Goal: Communication & Community: Answer question/provide support

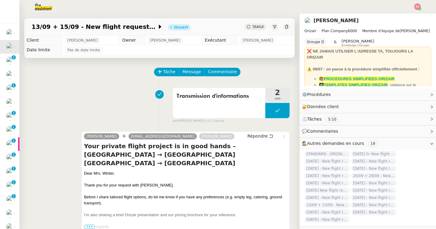
scroll to position [37, 0]
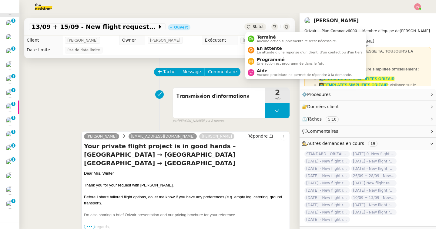
click at [254, 29] on div "Statut" at bounding box center [256, 26] width 22 height 7
click at [268, 61] on span "Programmé" at bounding box center [292, 59] width 70 height 5
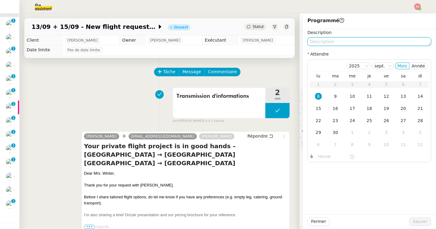
click at [344, 39] on textarea at bounding box center [370, 41] width 124 height 8
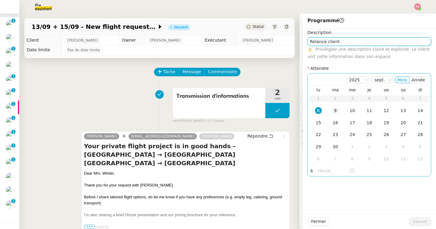
type textarea "Relance client"
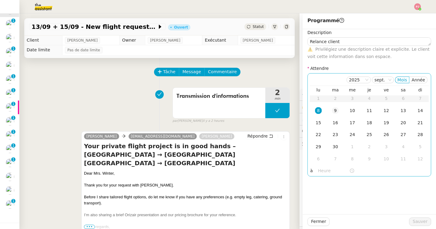
click at [332, 110] on div "9" at bounding box center [335, 110] width 7 height 7
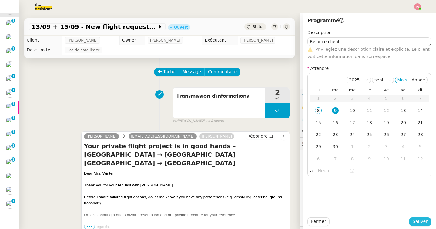
click at [418, 221] on span "Sauver" at bounding box center [420, 221] width 15 height 7
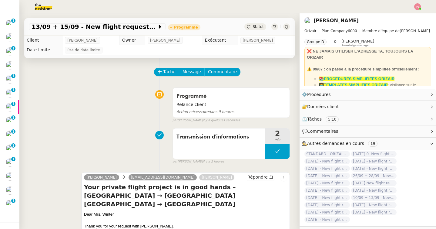
scroll to position [23, 0]
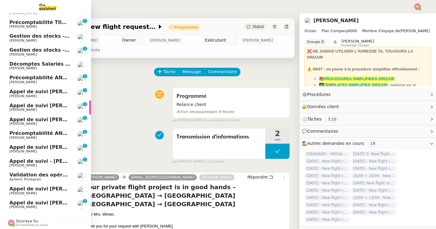
click at [46, 176] on span "Validation des opérations comptables" at bounding box center [60, 175] width 103 height 6
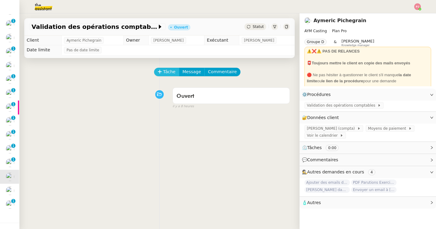
click at [162, 74] on icon at bounding box center [160, 72] width 4 height 4
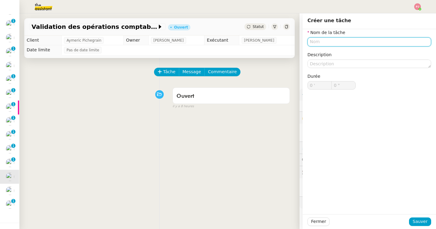
click at [311, 41] on input "text" at bounding box center [370, 41] width 124 height 9
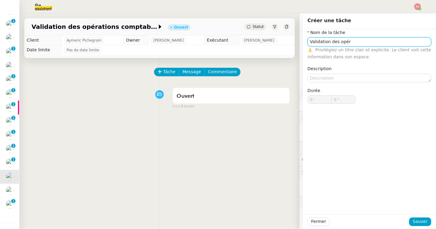
type input "Validation des opér"
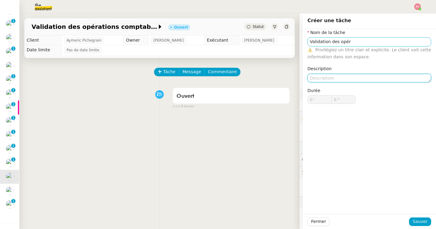
type textarea "t"
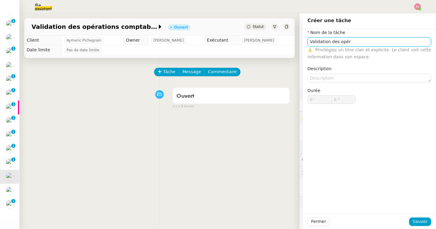
click at [358, 42] on input "Validation des opér" at bounding box center [370, 41] width 124 height 9
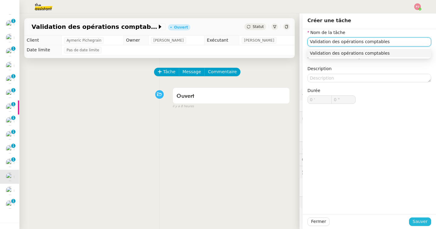
type input "Validation des opérations comptables"
click at [415, 223] on span "Sauver" at bounding box center [420, 221] width 15 height 7
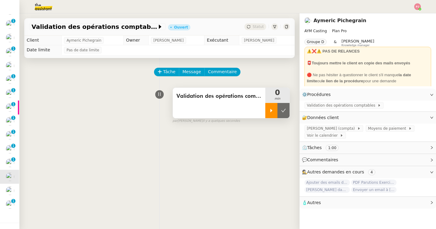
click at [270, 111] on icon at bounding box center [271, 110] width 5 height 5
click at [322, 129] on span "[PERSON_NAME] (compta)" at bounding box center [332, 128] width 50 height 6
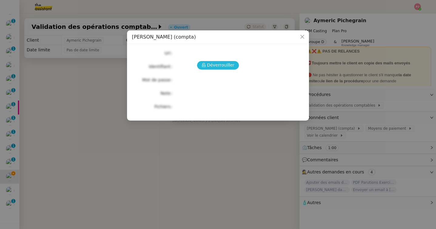
click at [223, 65] on span "Déverrouiller" at bounding box center [221, 65] width 28 height 7
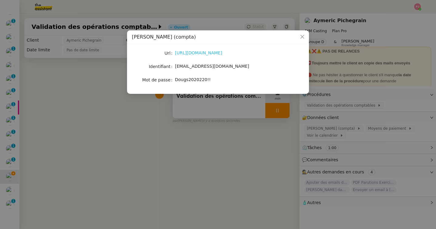
click at [207, 53] on link "[URL][DOMAIN_NAME]" at bounding box center [198, 52] width 47 height 5
click at [303, 39] on icon "Close" at bounding box center [302, 36] width 5 height 5
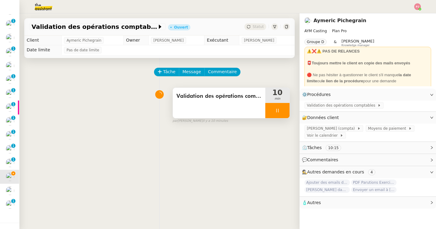
click at [284, 106] on div at bounding box center [278, 110] width 24 height 15
click at [286, 107] on button at bounding box center [284, 110] width 12 height 15
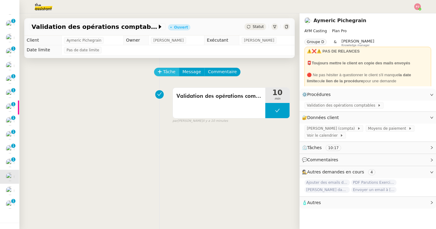
click at [165, 70] on span "Tâche" at bounding box center [169, 71] width 12 height 7
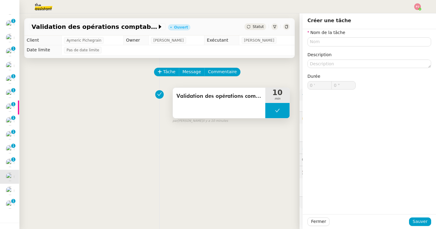
click at [283, 106] on button at bounding box center [278, 110] width 24 height 15
click at [293, 83] on div "Tâche Message Commentaire Veuillez patienter une erreur s'est produite 👌👌👌 mess…" at bounding box center [159, 172] width 280 height 229
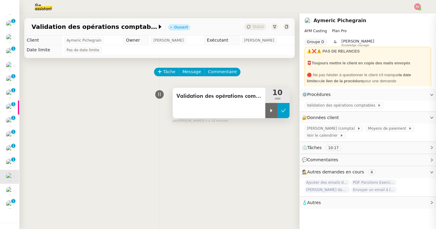
click at [283, 113] on button at bounding box center [284, 110] width 12 height 15
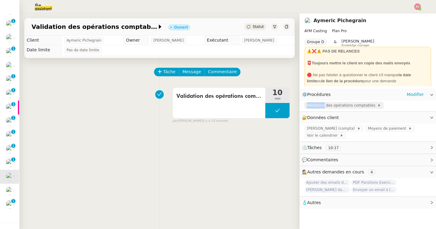
click at [312, 105] on span "Validation des opérations comptables" at bounding box center [342, 105] width 71 height 6
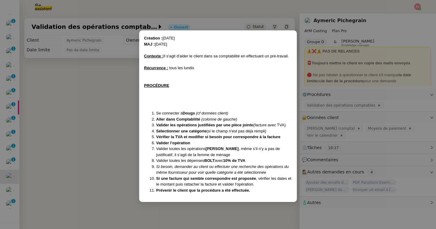
click at [91, 161] on nz-modal-container "Création : [DATE] MAJ : [DATE] Contexte : Il s'agit d'aider le client dans sa c…" at bounding box center [218, 114] width 436 height 229
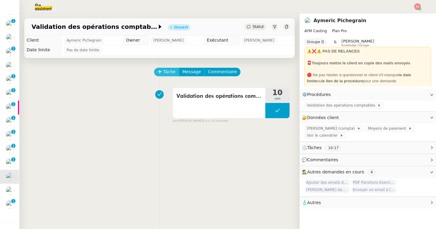
click at [161, 73] on icon at bounding box center [160, 72] width 4 height 4
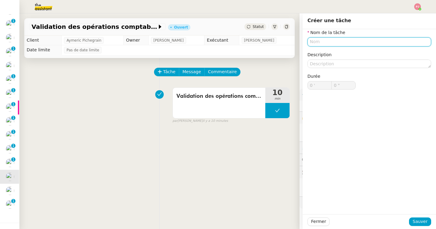
click at [352, 42] on input "text" at bounding box center [370, 41] width 124 height 9
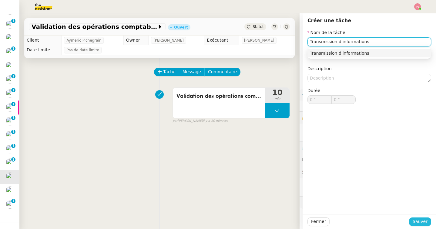
type input "Transmission d'informations"
click at [425, 221] on span "Sauver" at bounding box center [420, 221] width 15 height 7
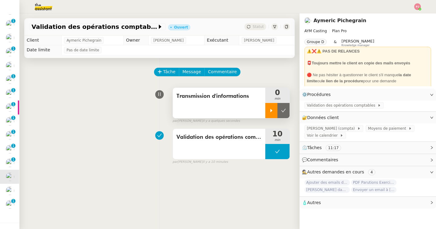
click at [271, 108] on icon at bounding box center [271, 110] width 5 height 5
click at [187, 70] on span "Message" at bounding box center [192, 71] width 19 height 7
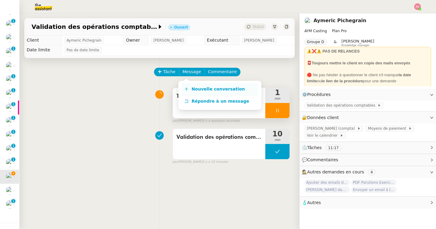
click at [205, 90] on span "Nouvelle conversation" at bounding box center [218, 88] width 53 height 5
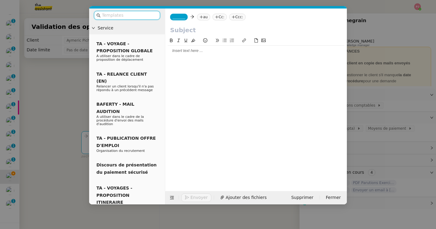
click at [175, 19] on nz-tag "_______" at bounding box center [179, 17] width 18 height 7
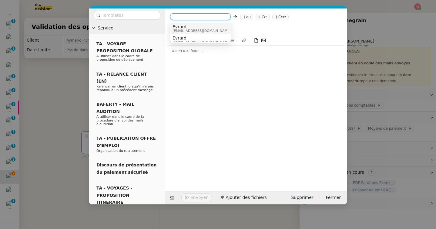
click at [181, 27] on span "Evrard" at bounding box center [202, 26] width 58 height 5
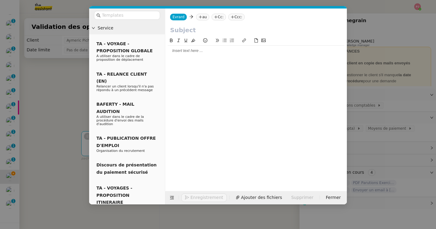
click at [206, 19] on nz-tag "au" at bounding box center [202, 17] width 13 height 7
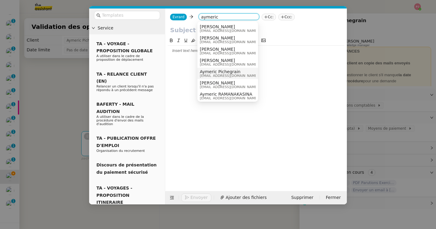
type input "aymeric"
click at [232, 68] on nz-option-item "[PERSON_NAME] [EMAIL_ADDRESS][DOMAIN_NAME]" at bounding box center [228, 73] width 61 height 11
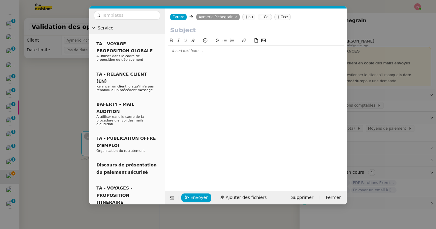
click at [188, 30] on input "text" at bounding box center [256, 29] width 172 height 9
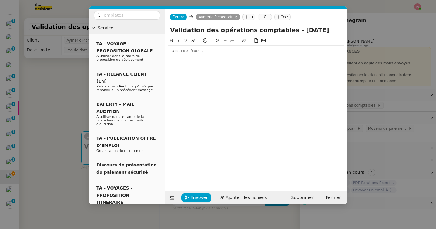
type input "Validation des opérations comptables - [DATE]"
click at [192, 51] on div at bounding box center [256, 50] width 177 height 5
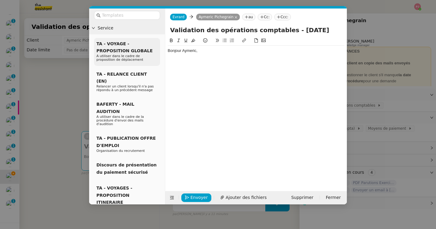
drag, startPoint x: 206, startPoint y: 50, endPoint x: 147, endPoint y: 51, distance: 59.5
click at [147, 51] on nz-layout "Service TA - VOYAGE - PROPOSITION GLOBALE A utiliser dans le cadre de propositi…" at bounding box center [218, 106] width 258 height 196
copy div "Bonjour Aymeric,"
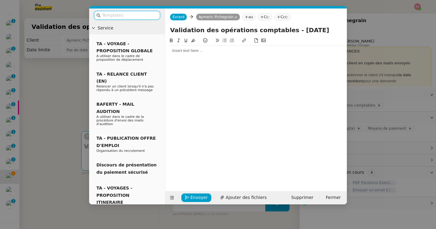
click at [141, 12] on input "text" at bounding box center [129, 15] width 55 height 7
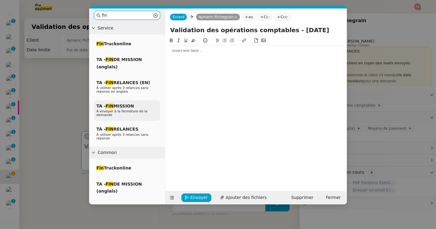
type input "fin"
click at [119, 110] on span "À envoyer à la fermeture de la demande" at bounding box center [122, 113] width 51 height 8
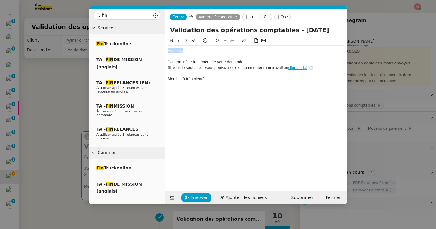
drag, startPoint x: 185, startPoint y: 52, endPoint x: 155, endPoint y: 52, distance: 30.1
click at [155, 52] on nz-layout "fin Service Fin Truckonline TA - FIN DE MISSION (anglais) TA - FIN RELANCES (EN…" at bounding box center [218, 106] width 258 height 196
click at [191, 55] on div at bounding box center [256, 56] width 177 height 5
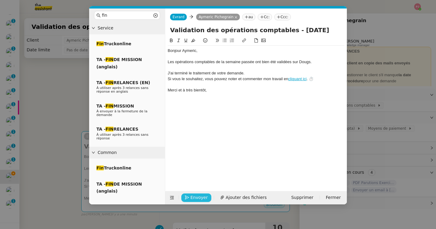
click at [195, 199] on span "Envoyer" at bounding box center [199, 197] width 17 height 7
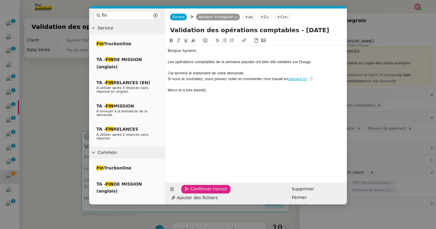
click at [195, 192] on span "Confirmer l'envoi" at bounding box center [209, 188] width 36 height 7
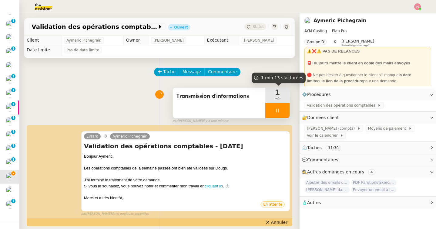
scroll to position [37, 0]
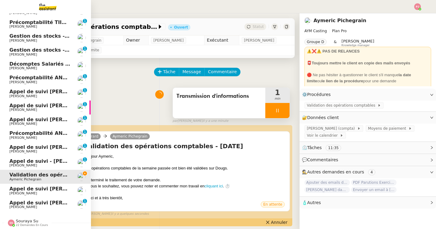
click at [50, 133] on span "Précomptabilité ANATHA Juin 2025" at bounding box center [56, 133] width 95 height 6
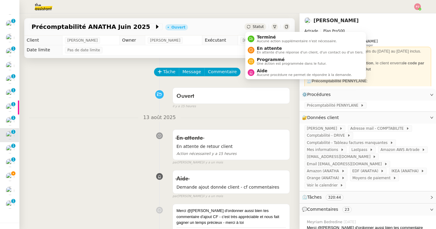
click at [258, 26] on span "Statut" at bounding box center [258, 27] width 11 height 4
click at [266, 36] on span "Terminé" at bounding box center [297, 37] width 80 height 5
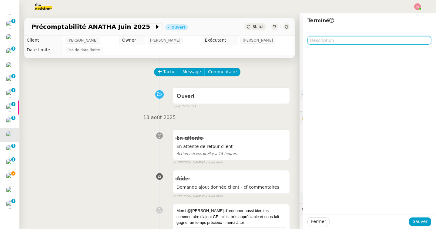
click at [334, 40] on textarea at bounding box center [370, 40] width 124 height 8
type textarea "J"
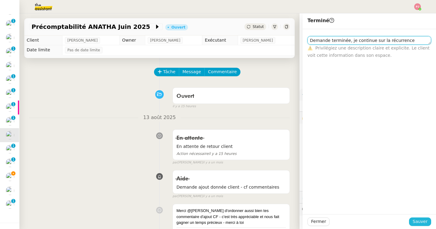
type textarea "Demande terminée, je continue sur la récurrence ouverte"
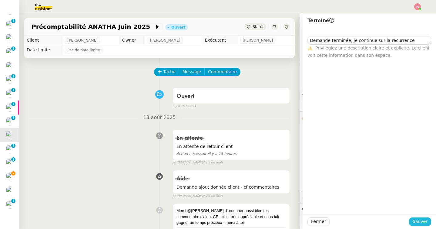
click at [413, 221] on button "Sauver" at bounding box center [420, 221] width 22 height 8
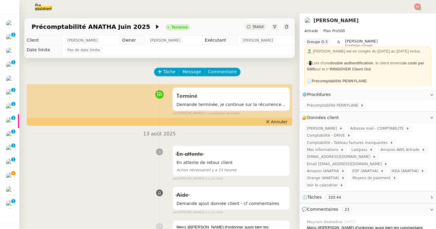
scroll to position [23, 0]
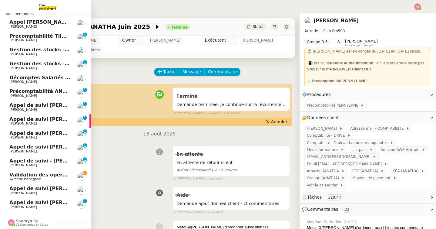
click at [61, 175] on span "Validation des opérations comptables" at bounding box center [60, 175] width 103 height 6
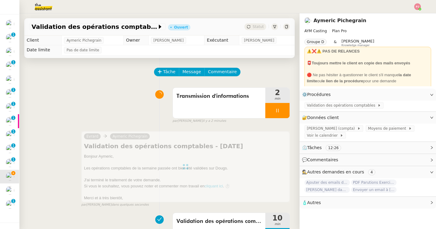
scroll to position [9, 0]
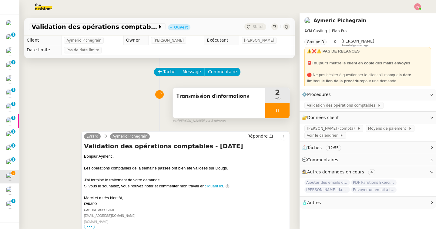
click at [273, 109] on div at bounding box center [278, 110] width 24 height 15
click at [280, 111] on button at bounding box center [284, 110] width 12 height 15
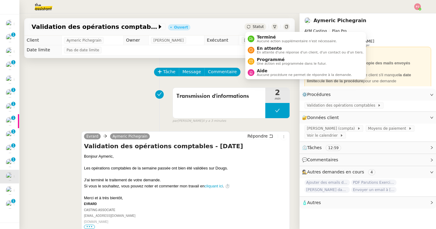
click at [255, 29] on div "Statut" at bounding box center [256, 26] width 22 height 7
click at [261, 40] on span "Aucune action supplémentaire n'est nécessaire." at bounding box center [297, 40] width 80 height 3
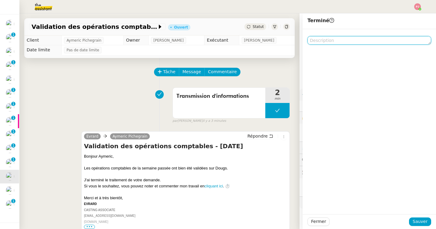
click at [316, 40] on textarea at bounding box center [370, 40] width 124 height 8
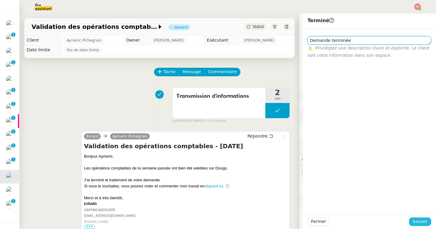
type textarea "Demande terminée"
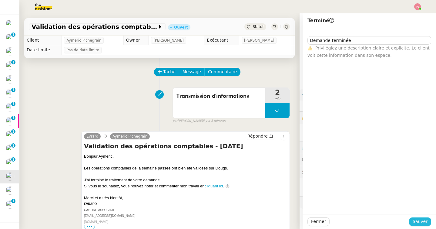
click at [427, 222] on span "Sauver" at bounding box center [420, 221] width 15 height 7
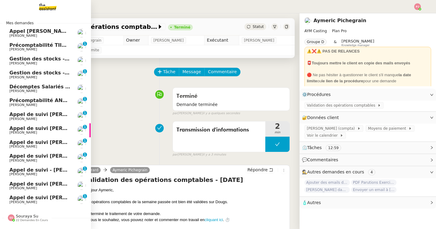
scroll to position [0, 0]
click at [54, 46] on span "Précomptabilité TIIME CRMOPS - [DATE]" at bounding box center [63, 45] width 109 height 6
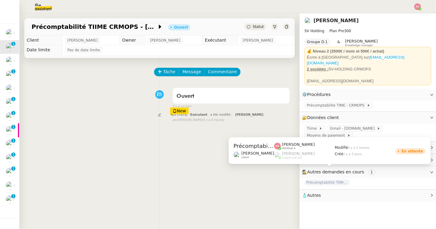
click at [325, 179] on span "Précomptabilité TIIME SV-Holding - [DATE]" at bounding box center [328, 182] width 46 height 6
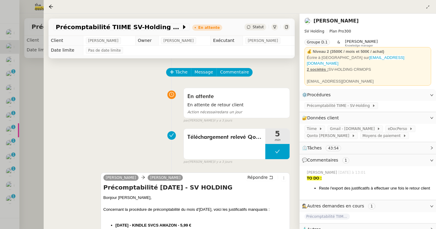
click at [18, 128] on div at bounding box center [218, 114] width 436 height 229
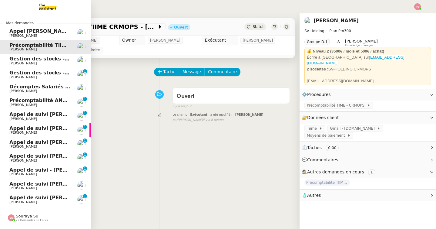
click at [18, 83] on link "Décomptes Salariés Mensuels - [DATE] [PERSON_NAME]" at bounding box center [45, 89] width 91 height 14
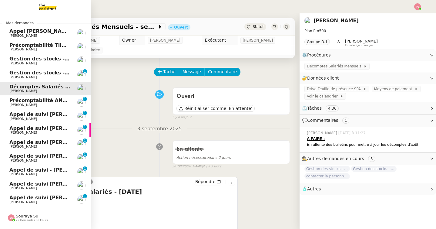
click at [42, 73] on span "Gestion des stocks - septembre 2025" at bounding box center [60, 73] width 102 height 6
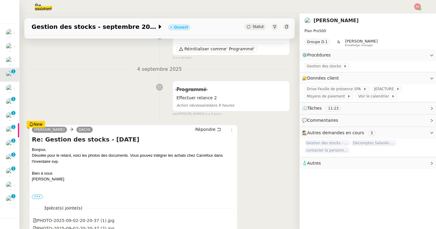
scroll to position [66, 0]
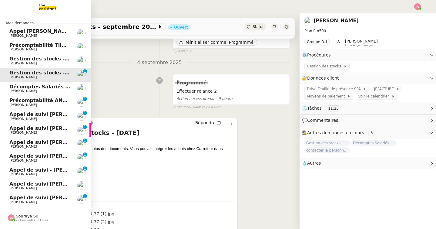
click at [25, 57] on span "Gestion des stocks - août 2025" at bounding box center [51, 59] width 85 height 6
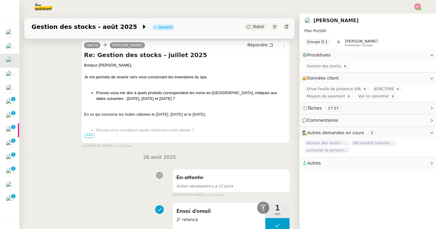
scroll to position [509, 0]
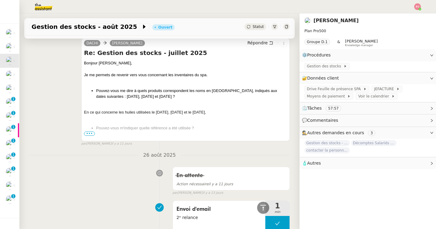
click at [92, 133] on span "•••" at bounding box center [89, 133] width 11 height 4
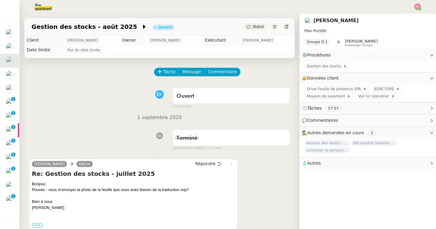
scroll to position [2, 0]
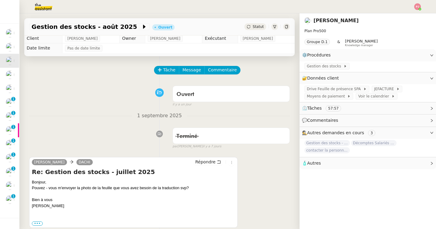
click at [168, 73] on span "Tâche" at bounding box center [169, 69] width 12 height 7
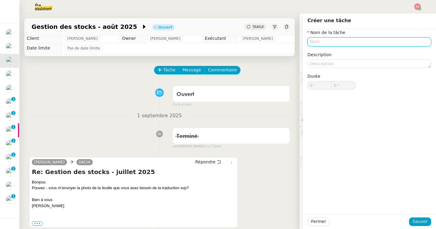
click at [352, 39] on input "text" at bounding box center [370, 41] width 124 height 9
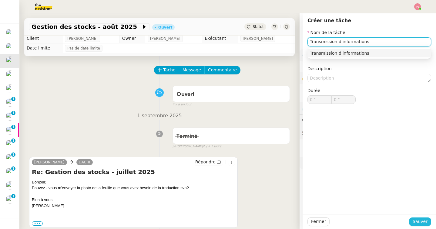
type input "Transmission d'informations"
click at [424, 222] on span "Sauver" at bounding box center [420, 221] width 15 height 7
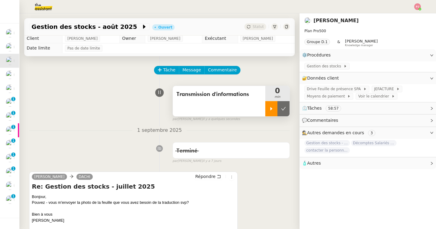
click at [270, 110] on icon at bounding box center [271, 108] width 5 height 5
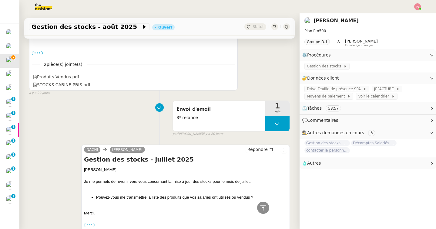
scroll to position [1769, 0]
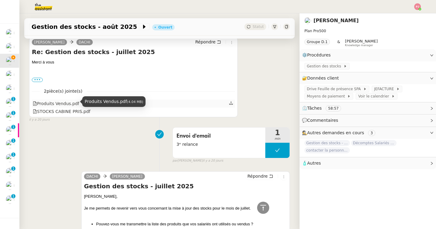
click at [59, 104] on div "Produits Vendus.pdf" at bounding box center [56, 103] width 46 height 7
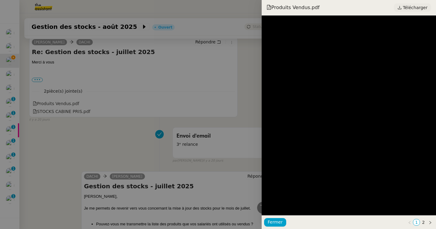
click at [417, 6] on span "Télécharger" at bounding box center [415, 8] width 25 height 8
click at [56, 112] on div at bounding box center [218, 114] width 436 height 229
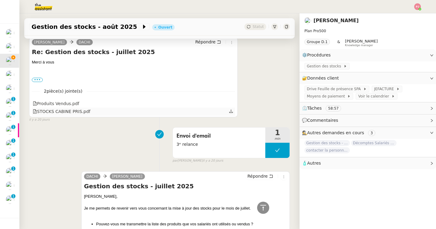
click at [54, 112] on div "STOCKS CABINE PRIS.pdf" at bounding box center [62, 111] width 58 height 7
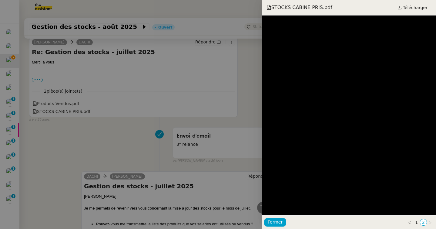
click at [179, 138] on div at bounding box center [218, 114] width 436 height 229
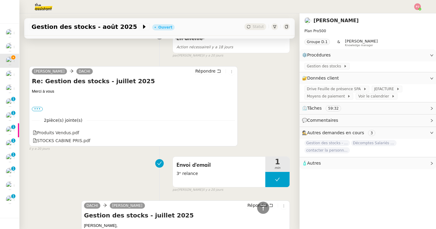
scroll to position [1774, 0]
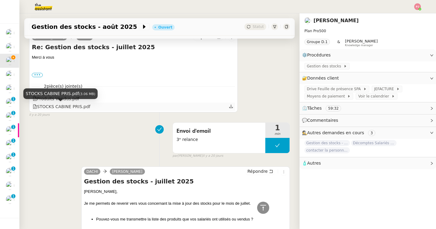
click at [70, 105] on div "STOCKS CABINE PRIS.pdf" at bounding box center [62, 106] width 58 height 7
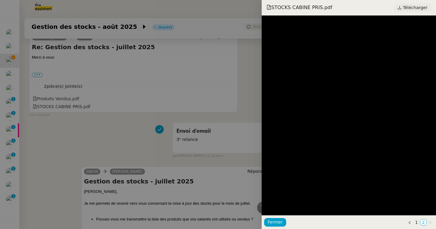
click at [407, 8] on span "Télécharger" at bounding box center [415, 8] width 25 height 8
click at [135, 42] on div at bounding box center [218, 114] width 436 height 229
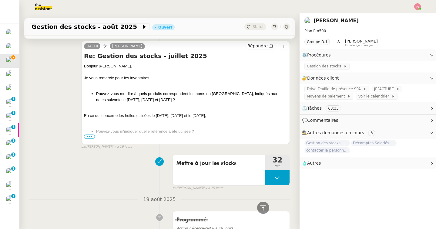
scroll to position [1520, 0]
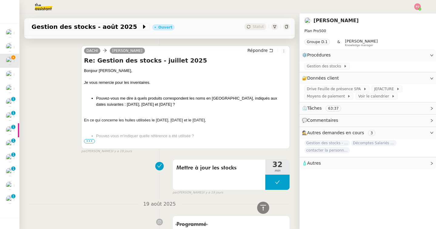
click at [90, 140] on span "•••" at bounding box center [89, 141] width 11 height 4
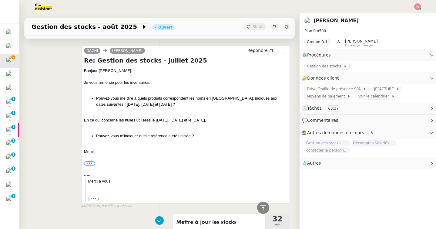
drag, startPoint x: 96, startPoint y: 97, endPoint x: 180, endPoint y: 104, distance: 84.4
click at [180, 104] on ul "Pouvez-vous me dire à quels produits correspondent les noms en [GEOGRAPHIC_DATA…" at bounding box center [185, 101] width 203 height 12
copy li "Pouvez-vous me dire à quels produits correspondent les noms en [GEOGRAPHIC_DATA…"
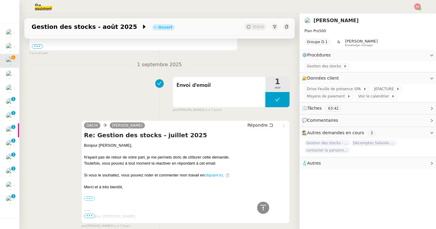
scroll to position [0, 0]
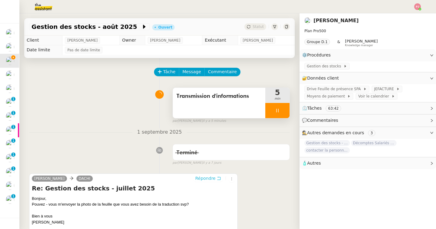
click at [215, 178] on span "Répondre" at bounding box center [205, 178] width 20 height 6
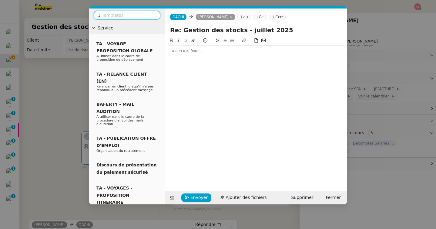
click at [239, 60] on div at bounding box center [256, 109] width 177 height 144
click at [59, 97] on nz-modal-container "Service TA - VOYAGE - PROPOSITION GLOBALE A utiliser dans le cadre de propositi…" at bounding box center [218, 114] width 436 height 229
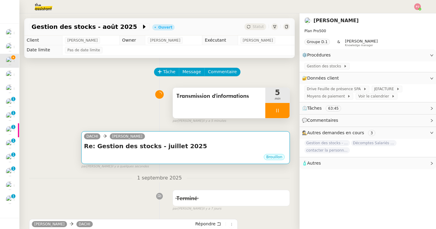
click at [189, 145] on h4 "Re: Gestion des stocks - juillet 2025" at bounding box center [185, 146] width 203 height 8
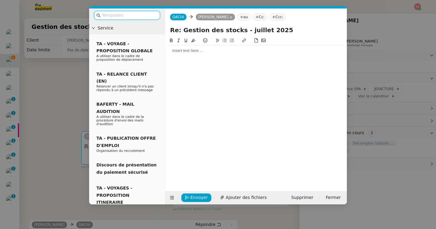
click at [192, 53] on div at bounding box center [256, 50] width 177 height 5
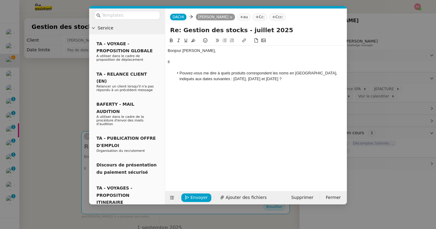
click at [184, 62] on div "Il" at bounding box center [256, 61] width 177 height 5
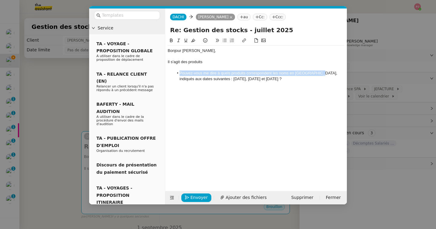
drag, startPoint x: 316, startPoint y: 73, endPoint x: 178, endPoint y: 73, distance: 138.4
click at [178, 73] on li "Pouvez-vous me dire à quels produits correspondent les noms en [GEOGRAPHIC_DATA…" at bounding box center [259, 75] width 171 height 11
click at [272, 73] on li "Pouvez-vous me dire à quels produits correspondent les noms en [GEOGRAPHIC_DATA…" at bounding box center [259, 75] width 171 height 11
drag, startPoint x: 272, startPoint y: 73, endPoint x: 178, endPoint y: 72, distance: 94.4
click at [178, 72] on li "Pouvez-vous me dire à quels produits correspondent les noms en [GEOGRAPHIC_DATA…" at bounding box center [259, 75] width 171 height 11
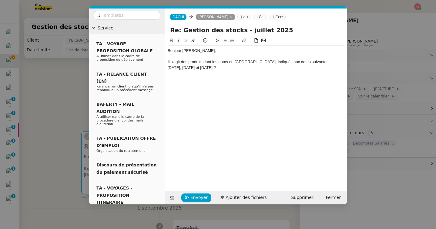
click at [229, 63] on div "Il s'agit des produits dont les noms en [GEOGRAPHIC_DATA], indiqués aux dates s…" at bounding box center [256, 64] width 177 height 11
click at [236, 71] on div at bounding box center [256, 72] width 177 height 5
click at [229, 69] on div "Il s'agit des produits dont les noms sont en [GEOGRAPHIC_DATA], indiqués aux da…" at bounding box center [256, 64] width 177 height 11
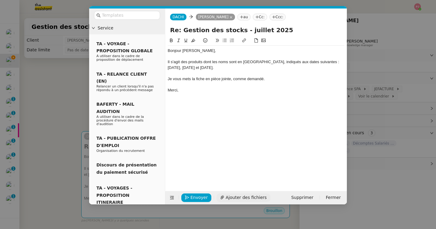
click at [248, 198] on span "Ajouter des fichiers" at bounding box center [246, 197] width 41 height 7
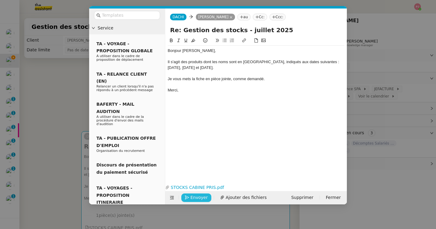
click at [193, 201] on button "Envoyer" at bounding box center [196, 197] width 30 height 8
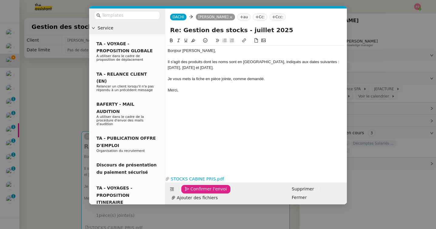
click at [193, 193] on button "Confirmer l'envoi" at bounding box center [205, 189] width 49 height 8
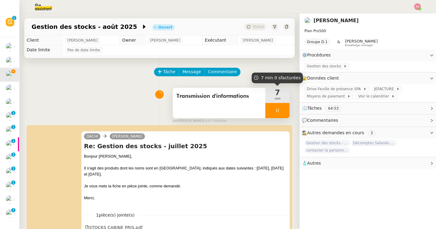
click at [282, 109] on div at bounding box center [278, 110] width 24 height 15
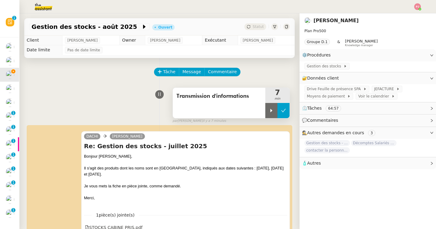
click at [283, 109] on icon at bounding box center [283, 110] width 5 height 5
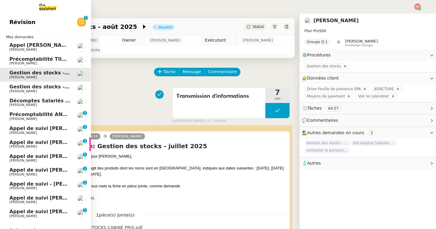
click at [27, 90] on span "[PERSON_NAME]" at bounding box center [23, 91] width 28 height 4
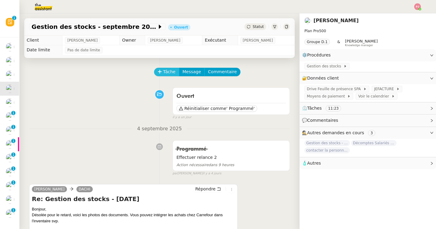
click at [165, 73] on span "Tâche" at bounding box center [169, 71] width 12 height 7
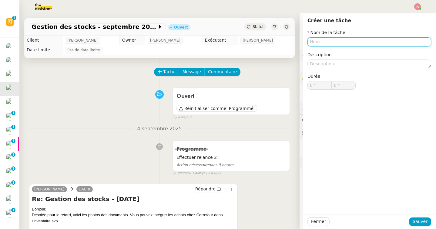
click at [327, 42] on input "text" at bounding box center [370, 41] width 124 height 9
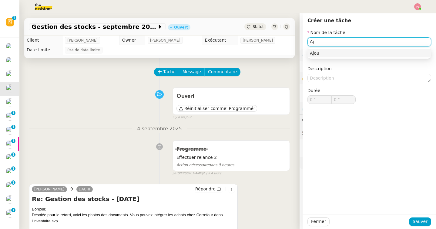
type input "A"
type input "G"
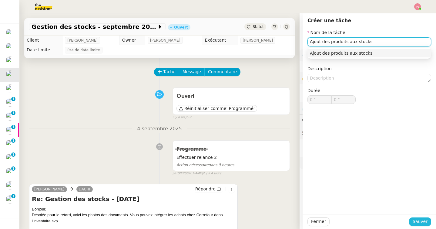
type input "Ajout des produits aux stocks"
click at [416, 219] on span "Sauver" at bounding box center [420, 221] width 15 height 7
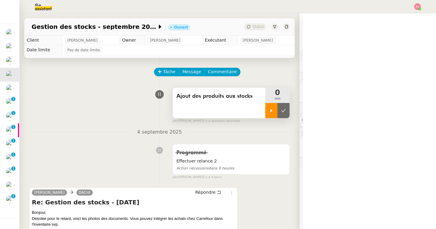
click at [270, 105] on div at bounding box center [272, 110] width 12 height 15
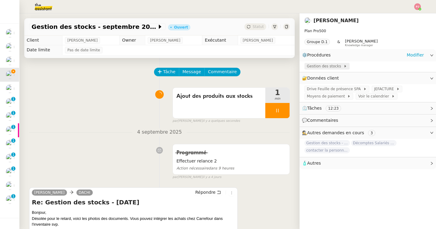
click at [328, 63] on span "Gestion des stocks" at bounding box center [325, 66] width 37 height 6
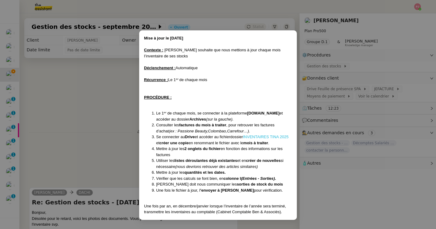
click at [255, 134] on link "INVENTAIRES TINA 2025" at bounding box center [266, 136] width 46 height 5
click at [93, 98] on nz-modal-container "Mise à jour le [DATE] Contexte : [PERSON_NAME] souhaite que nous mettions à jou…" at bounding box center [218, 114] width 436 height 229
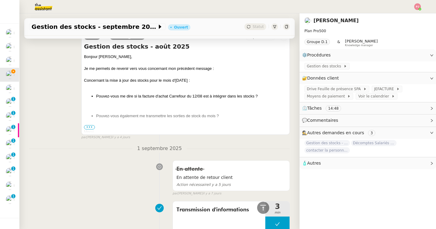
scroll to position [343, 0]
click at [382, 87] on span "JEFACTURE" at bounding box center [386, 89] width 22 height 6
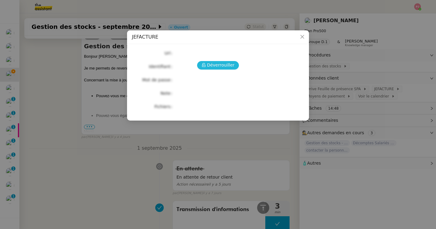
click at [228, 66] on span "Déverrouiller" at bounding box center [221, 65] width 28 height 7
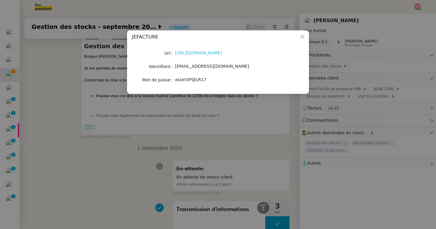
click at [211, 52] on link "[URL][DOMAIN_NAME]" at bounding box center [198, 52] width 47 height 5
click at [372, 91] on nz-modal-container "JEFACTURE Url [URL][DOMAIN_NAME] Identifiant [EMAIL_ADDRESS][DOMAIN_NAME] Mot d…" at bounding box center [218, 114] width 436 height 229
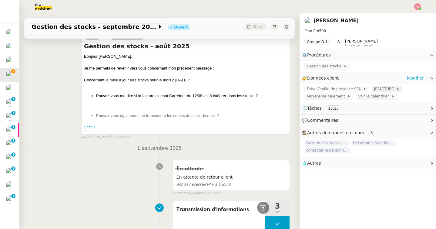
click at [376, 90] on span "JEFACTURE" at bounding box center [386, 89] width 22 height 6
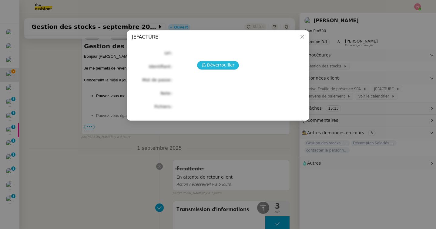
click at [234, 66] on button "Déverrouiller" at bounding box center [218, 65] width 42 height 8
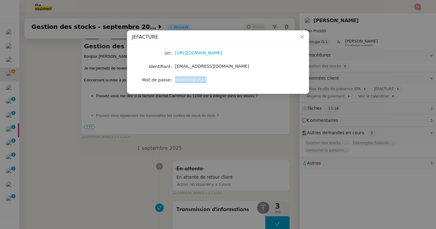
drag, startPoint x: 208, startPoint y: 80, endPoint x: 175, endPoint y: 79, distance: 32.5
click at [175, 79] on div "asianSP@LR17" at bounding box center [225, 79] width 100 height 7
copy span "asianSP@LR17"
click at [191, 115] on nz-modal-container "JEFACTURE Url [URL][DOMAIN_NAME] Identifiant [EMAIL_ADDRESS][DOMAIN_NAME] Mot d…" at bounding box center [218, 114] width 436 height 229
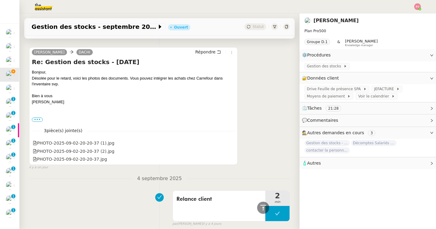
scroll to position [146, 0]
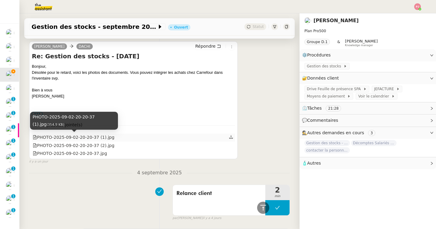
click at [82, 138] on div "PHOTO-2025-09-02-20-20-37 (1).jpg" at bounding box center [74, 137] width 82 height 7
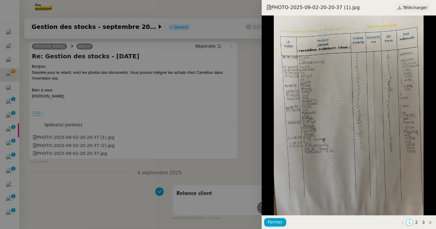
click at [411, 7] on span "Télécharger" at bounding box center [415, 8] width 25 height 8
click at [97, 144] on div at bounding box center [218, 114] width 436 height 229
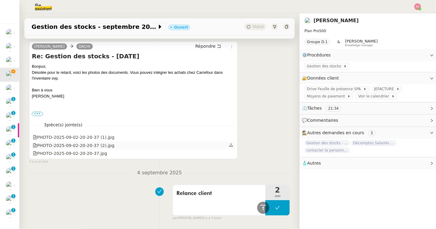
click at [91, 144] on div "PHOTO-2025-09-02-20-20-37 (2).jpg" at bounding box center [74, 145] width 82 height 7
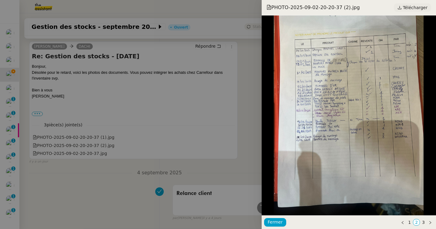
click at [420, 7] on span "Télécharger" at bounding box center [415, 8] width 25 height 8
click at [82, 154] on div at bounding box center [218, 114] width 436 height 229
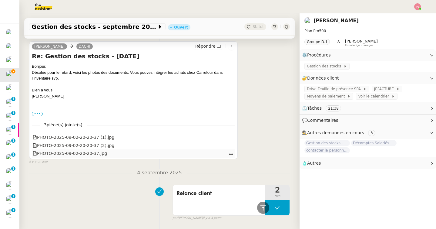
click at [79, 152] on div "PHOTO-2025-09-02-20-20-37.jpg" at bounding box center [70, 153] width 74 height 7
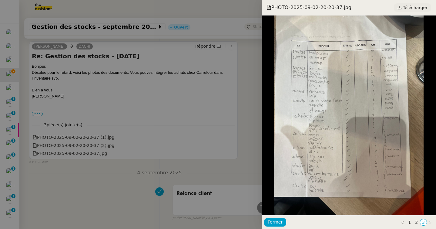
click at [413, 6] on span "Télécharger" at bounding box center [415, 8] width 25 height 8
click at [229, 157] on div at bounding box center [218, 114] width 436 height 229
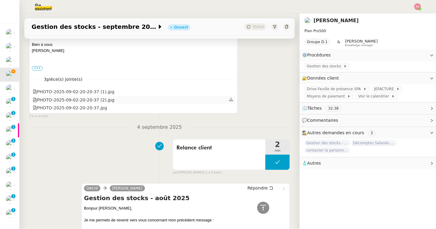
scroll to position [195, 0]
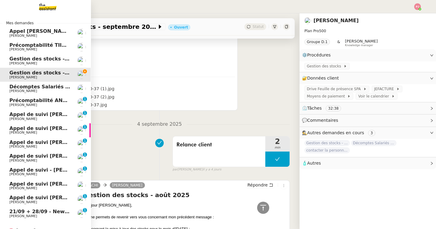
click at [31, 91] on span "[PERSON_NAME]" at bounding box center [23, 91] width 28 height 4
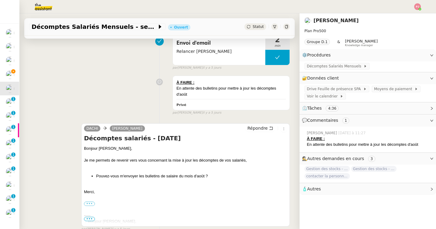
scroll to position [264, 0]
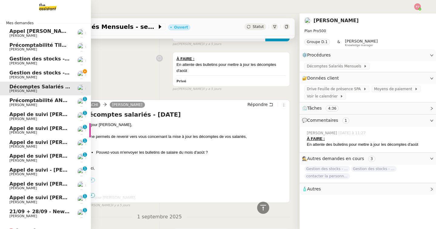
click at [11, 65] on span "[PERSON_NAME]" at bounding box center [23, 63] width 28 height 4
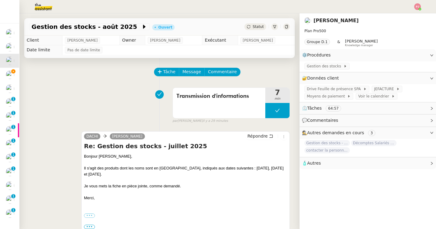
click at [256, 27] on span "Statut" at bounding box center [258, 27] width 11 height 4
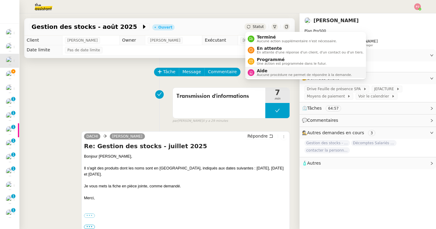
click at [262, 76] on span "Aucune procédure ne permet de répondre à la demande." at bounding box center [304, 74] width 95 height 3
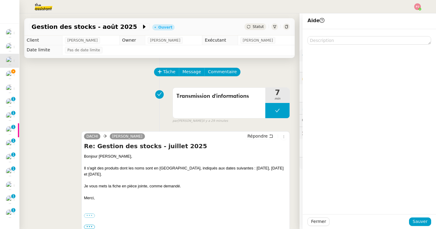
click at [252, 27] on div "Statut" at bounding box center [256, 26] width 22 height 7
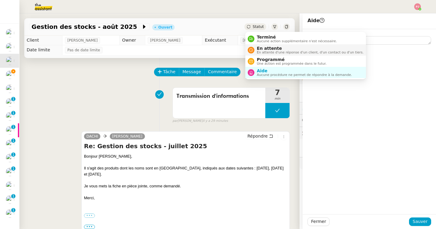
click at [266, 50] on span "En attente" at bounding box center [310, 48] width 107 height 5
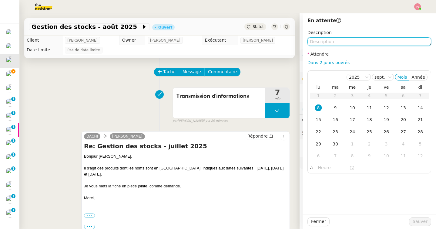
click at [324, 38] on textarea at bounding box center [370, 41] width 124 height 8
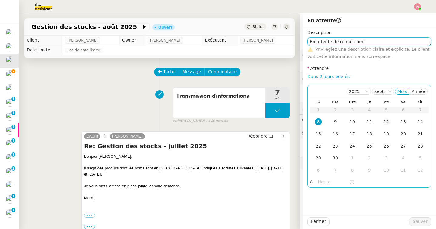
type textarea "En attente de retour client"
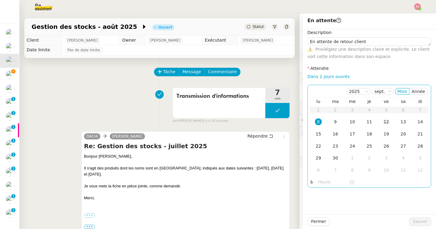
click at [388, 123] on div "12" at bounding box center [386, 121] width 7 height 7
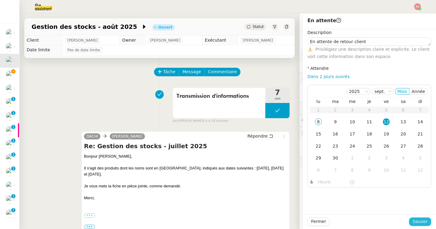
click at [422, 223] on span "Sauver" at bounding box center [420, 221] width 15 height 7
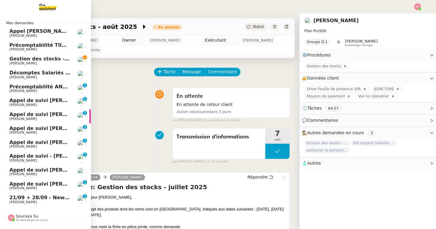
click at [12, 57] on span "Gestion des stocks - septembre 2025" at bounding box center [60, 59] width 102 height 6
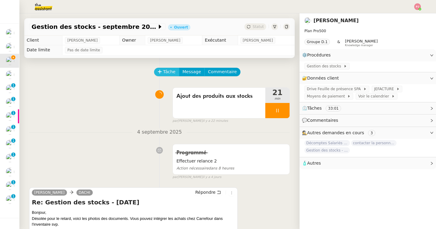
click at [170, 72] on span "Tâche" at bounding box center [169, 71] width 12 height 7
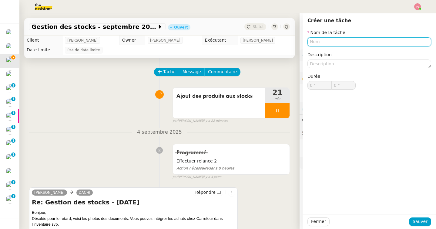
click at [351, 43] on input "text" at bounding box center [370, 41] width 124 height 9
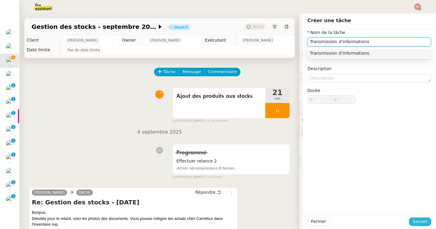
type input "Transmission d'informations"
click at [416, 225] on button "Sauver" at bounding box center [420, 221] width 22 height 8
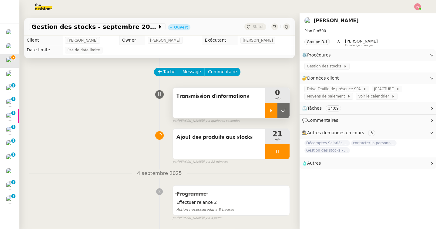
click at [271, 109] on icon at bounding box center [272, 110] width 2 height 3
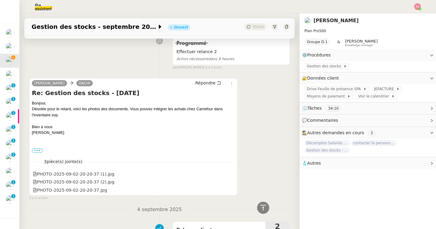
scroll to position [129, 0]
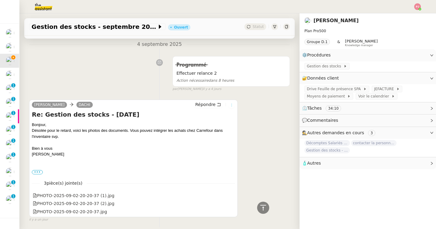
click at [232, 105] on icon at bounding box center [232, 105] width 4 height 4
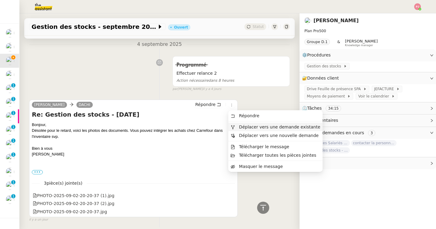
click at [242, 125] on span "Déplacer vers une demande existante" at bounding box center [279, 126] width 81 height 5
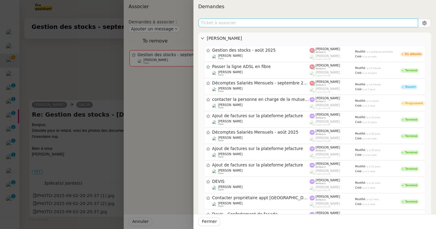
click at [299, 21] on input "text" at bounding box center [308, 23] width 220 height 9
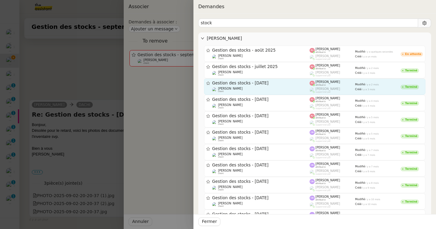
type input "stock"
click at [263, 86] on div "Gestion des stocks - [DATE]" at bounding box center [261, 82] width 98 height 5
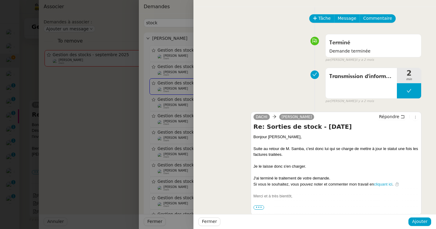
scroll to position [10, 0]
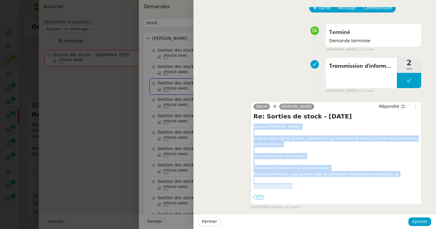
drag, startPoint x: 253, startPoint y: 125, endPoint x: 297, endPoint y: 187, distance: 75.7
click at [297, 187] on div "DACHI [PERSON_NAME] Répondre Re: Sorties de stock - [DATE] Bonjour [PERSON_NAME…" at bounding box center [336, 152] width 171 height 103
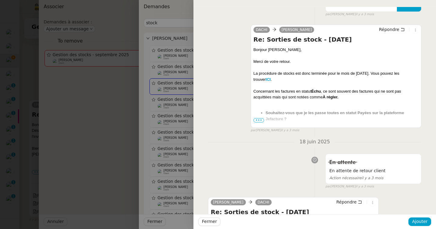
scroll to position [1425, 0]
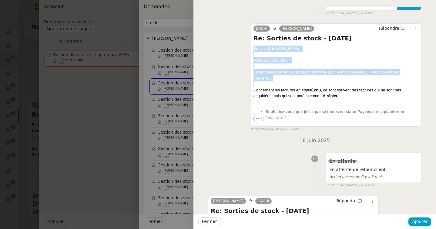
drag, startPoint x: 253, startPoint y: 54, endPoint x: 364, endPoint y: 88, distance: 116.0
click at [364, 88] on div "DACHI [PERSON_NAME] Répondre Re: Sorties de stock - [DATE] Bonjour [PERSON_NAME…" at bounding box center [336, 74] width 171 height 103
copy div "Bonjour [PERSON_NAME], Merci de votre retour. La procédure de stocks est donc t…"
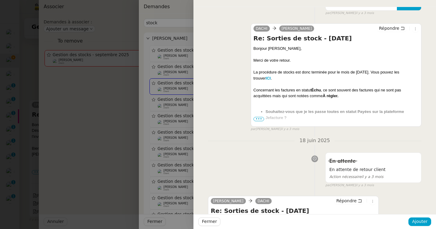
click at [263, 121] on span "•••" at bounding box center [259, 119] width 11 height 4
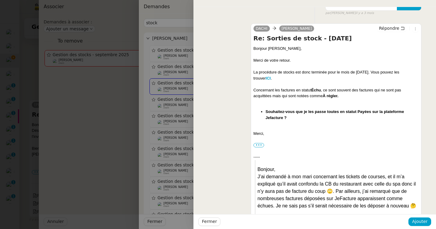
click at [25, 135] on div at bounding box center [218, 114] width 436 height 229
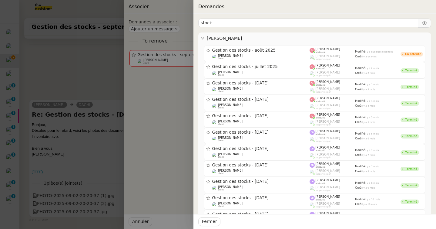
click at [25, 135] on div at bounding box center [218, 114] width 436 height 229
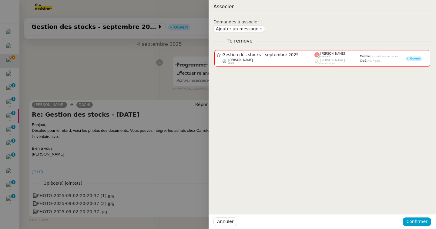
click at [97, 116] on div at bounding box center [218, 114] width 436 height 229
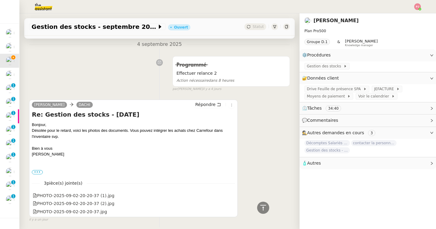
scroll to position [0, 0]
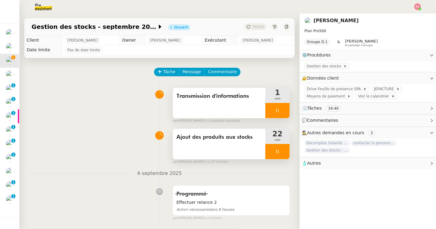
click at [279, 148] on div at bounding box center [278, 151] width 24 height 15
click at [283, 150] on icon at bounding box center [283, 151] width 5 height 5
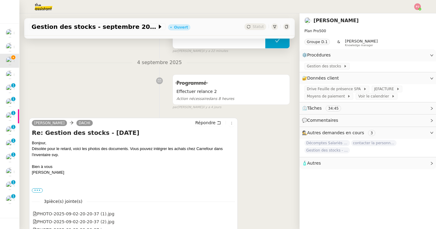
scroll to position [128, 0]
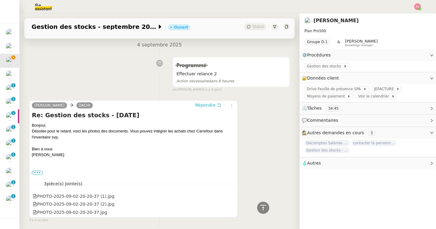
click at [214, 106] on span "Répondre" at bounding box center [205, 105] width 20 height 6
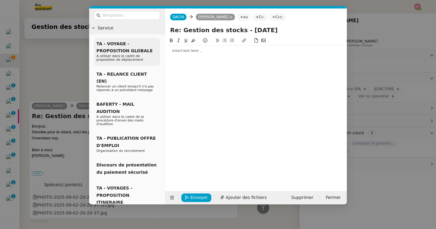
scroll to position [175, 0]
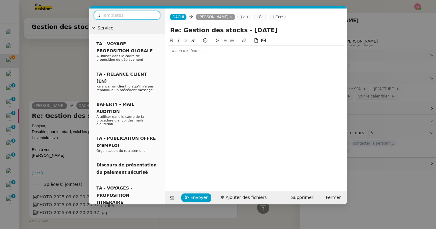
click at [180, 54] on div at bounding box center [256, 51] width 177 height 10
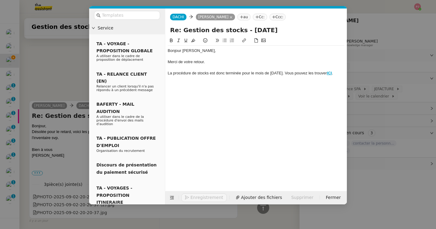
scroll to position [210, 0]
click at [332, 74] on strong "ICI" at bounding box center [329, 73] width 5 height 5
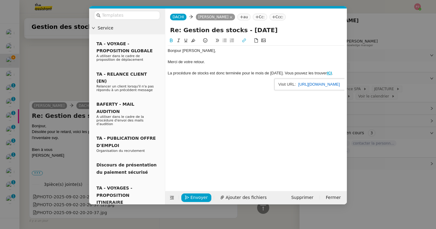
click at [316, 85] on link "[URL][DOMAIN_NAME]" at bounding box center [320, 84] width 42 height 8
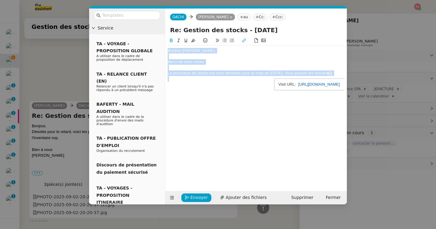
drag, startPoint x: 168, startPoint y: 50, endPoint x: 321, endPoint y: 106, distance: 162.6
click at [321, 106] on div "Bonjour [PERSON_NAME], Merci de votre retour. La procédure de stocks est donc t…" at bounding box center [256, 109] width 177 height 144
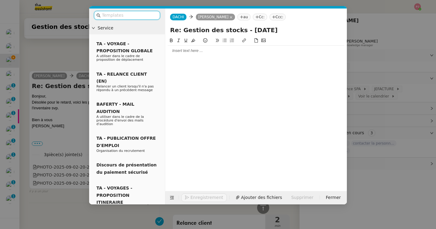
click at [148, 13] on input "text" at bounding box center [129, 15] width 55 height 7
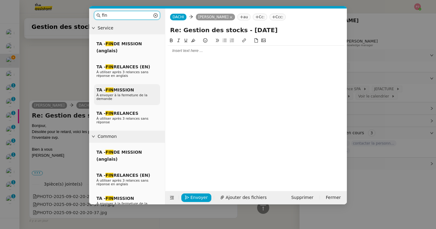
type input "fin"
click at [117, 89] on span "TA - FIN MISSION" at bounding box center [116, 89] width 38 height 5
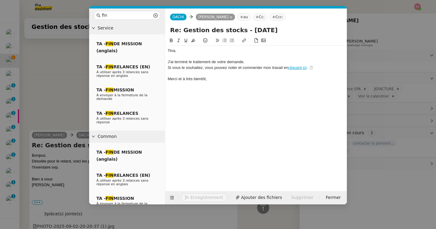
scroll to position [210, 0]
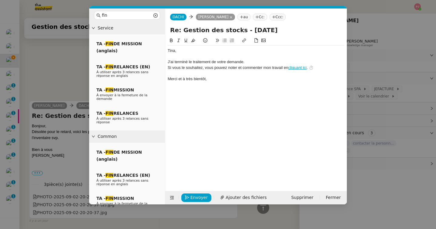
click at [213, 79] on div "Merci et à très bientôt," at bounding box center [256, 78] width 177 height 5
drag, startPoint x: 184, startPoint y: 51, endPoint x: 164, endPoint y: 51, distance: 20.0
click at [164, 51] on nz-layout "fin Service TA - FIN DE MISSION (anglais) TA - FIN RELANCES (EN) À utiliser apr…" at bounding box center [218, 106] width 258 height 196
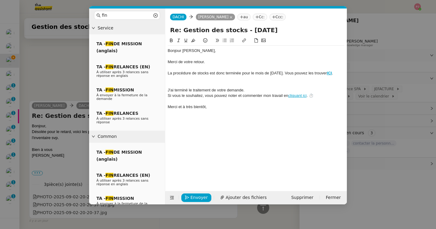
scroll to position [240, 0]
click at [184, 86] on div at bounding box center [256, 84] width 177 height 5
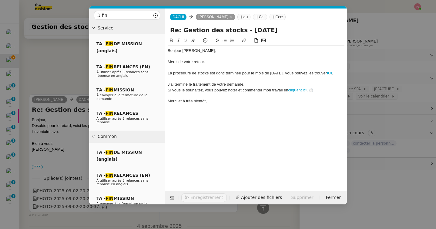
scroll to position [234, 0]
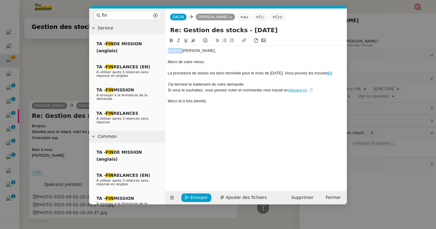
drag, startPoint x: 184, startPoint y: 50, endPoint x: 161, endPoint y: 50, distance: 22.2
click at [161, 50] on nz-layout "fin Service TA - FIN DE MISSION (anglais) TA - FIN RELANCES (EN) À utiliser apr…" at bounding box center [218, 106] width 258 height 196
click at [202, 197] on span "Envoyer" at bounding box center [199, 197] width 17 height 7
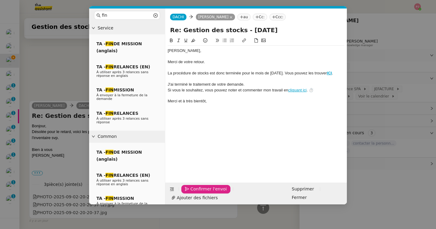
click at [202, 192] on span "Confirmer l'envoi" at bounding box center [209, 188] width 36 height 7
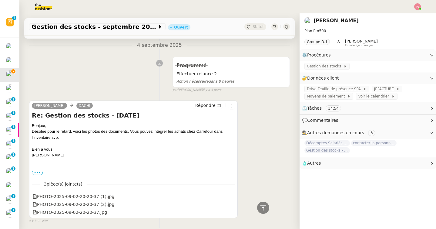
scroll to position [0, 0]
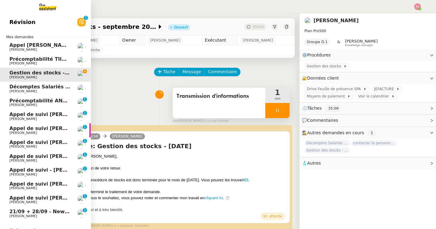
click at [53, 44] on span "Appel [PERSON_NAME] - AIRMOB" at bounding box center [54, 45] width 90 height 6
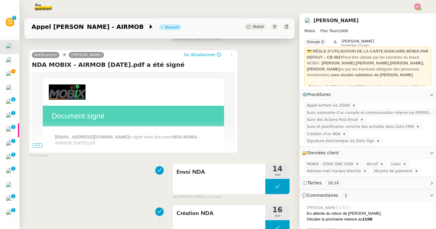
scroll to position [105, 0]
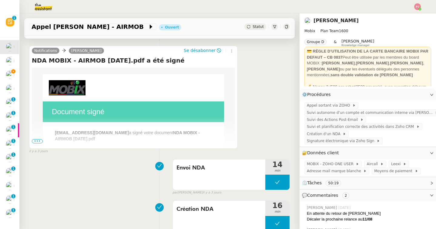
click at [37, 141] on span "•••" at bounding box center [37, 141] width 11 height 4
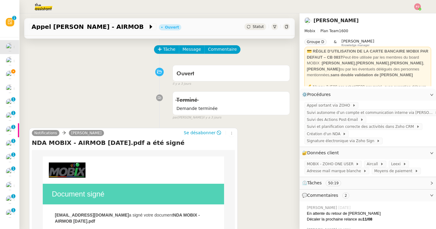
scroll to position [0, 0]
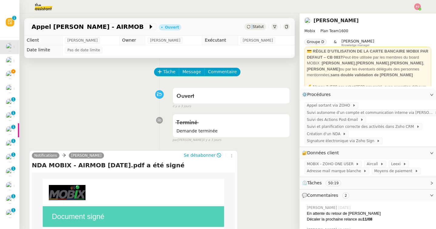
click at [253, 25] on div "Statut" at bounding box center [256, 26] width 22 height 7
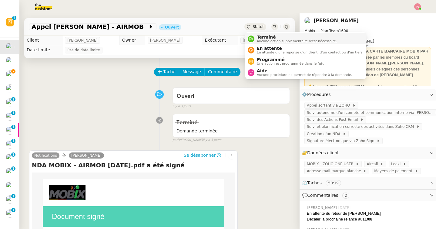
click at [257, 39] on div "Terminé Aucune action supplémentaire n'est nécessaire." at bounding box center [296, 39] width 83 height 8
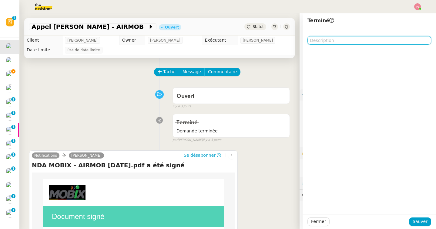
click at [336, 37] on textarea at bounding box center [370, 40] width 124 height 8
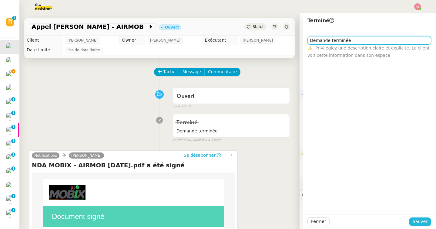
type textarea "Demande terminée"
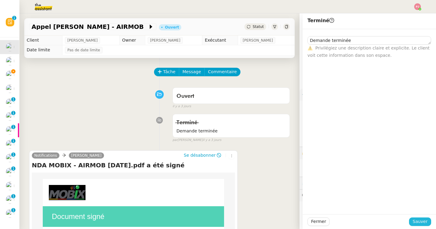
click at [422, 222] on span "Sauver" at bounding box center [420, 221] width 15 height 7
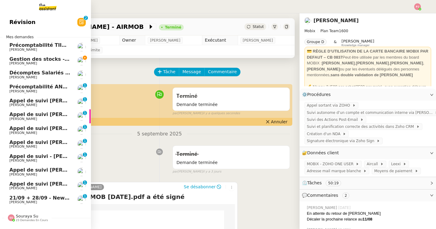
click at [35, 91] on span "[PERSON_NAME]" at bounding box center [39, 92] width 61 height 4
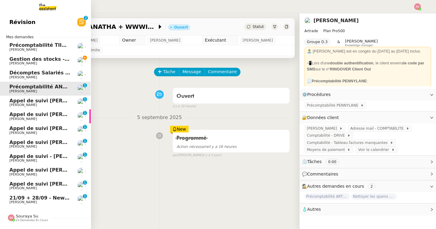
click at [35, 102] on span "Appel de suivi [PERSON_NAME] - WE INVEST" at bounding box center [69, 101] width 121 height 6
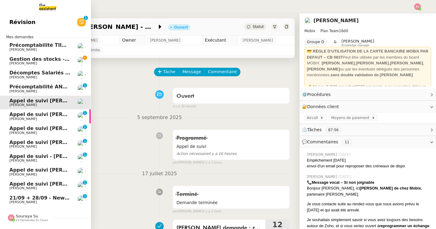
click at [40, 116] on span "Appel de suivi [PERSON_NAME] - TEAMRESA" at bounding box center [69, 114] width 120 height 6
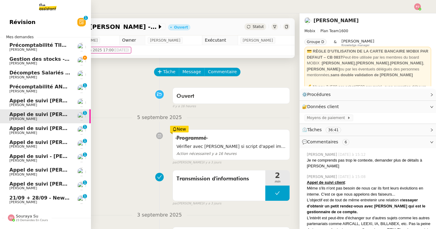
click at [25, 131] on span "Appel de suivi [PERSON_NAME] - IZI SAFETY" at bounding box center [69, 128] width 120 height 6
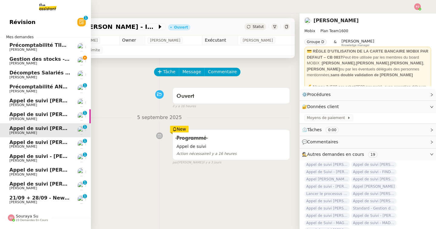
click at [46, 141] on span "Appel de suivi [PERSON_NAME]-Riottot" at bounding box center [62, 142] width 107 height 6
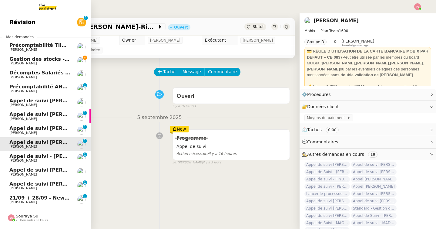
click at [52, 158] on span "Appel de suivi - [PERSON_NAME] - ADN NORD" at bounding box center [71, 156] width 124 height 6
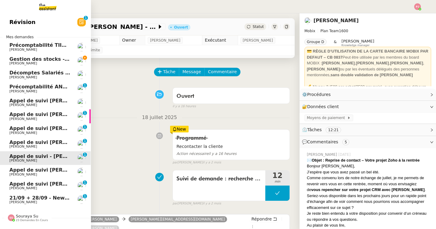
click at [57, 175] on span "[PERSON_NAME]" at bounding box center [39, 175] width 61 height 4
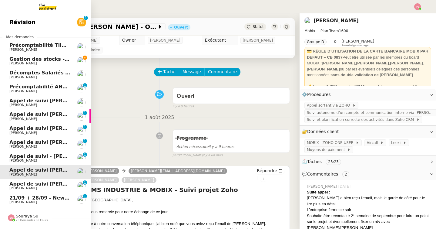
click at [15, 184] on span "Appel de suivi [PERSON_NAME]" at bounding box center [52, 184] width 86 height 6
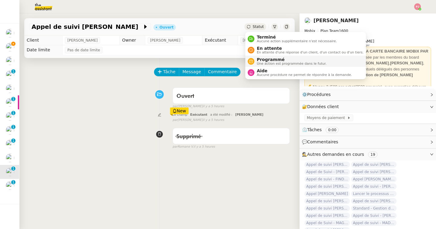
click at [262, 61] on span "Programmé" at bounding box center [292, 59] width 70 height 5
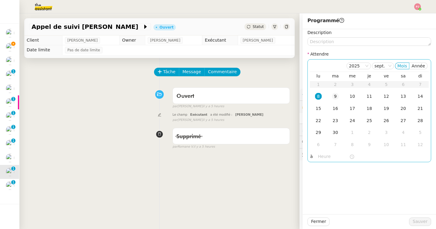
click at [336, 97] on div "9" at bounding box center [335, 96] width 7 height 7
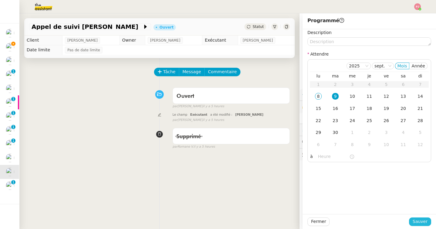
click at [417, 221] on span "Sauver" at bounding box center [420, 221] width 15 height 7
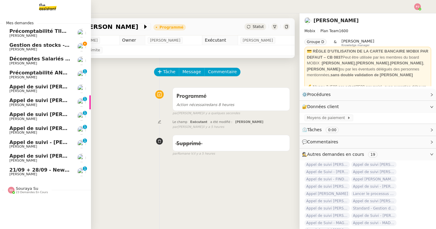
click at [12, 157] on span "Appel de suivi [PERSON_NAME] - OPP7174 AIMS INDUSTRIE" at bounding box center [90, 156] width 162 height 6
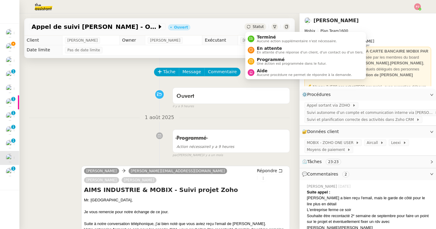
click at [257, 28] on span "Statut" at bounding box center [258, 27] width 11 height 4
click at [266, 65] on span "Une action est programmée dans le futur." at bounding box center [292, 63] width 70 height 3
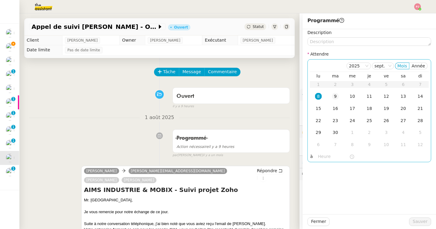
click at [334, 94] on div "9" at bounding box center [335, 96] width 7 height 7
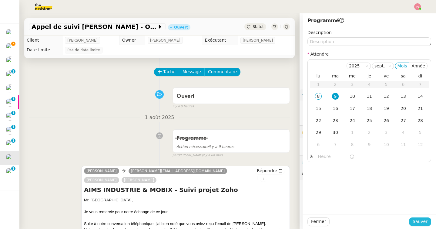
click at [424, 223] on span "Sauver" at bounding box center [420, 221] width 15 height 7
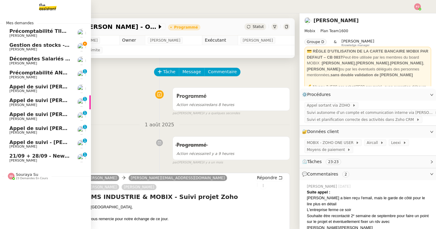
click at [12, 145] on span "[PERSON_NAME]" at bounding box center [23, 146] width 28 height 4
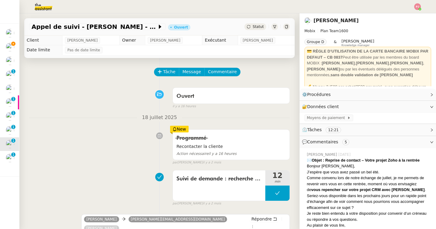
click at [255, 28] on span "Statut" at bounding box center [258, 27] width 11 height 4
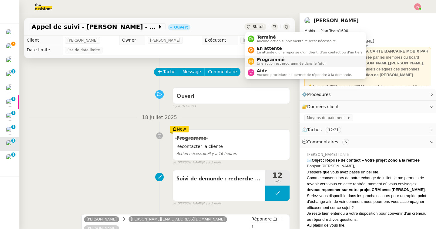
click at [261, 57] on span "Programmé" at bounding box center [292, 59] width 70 height 5
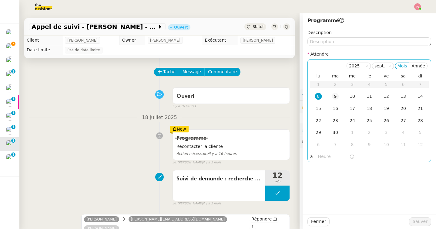
click at [338, 94] on div "9" at bounding box center [335, 96] width 7 height 7
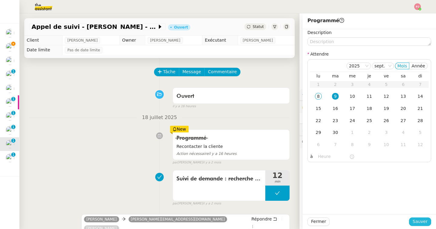
click at [418, 220] on span "Sauver" at bounding box center [420, 221] width 15 height 7
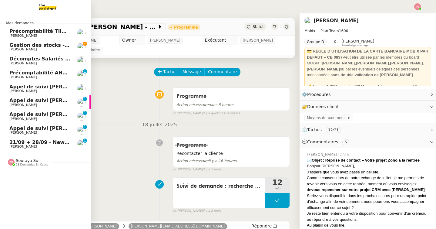
click at [10, 131] on span "Appel de suivi [PERSON_NAME]-Riottot" at bounding box center [62, 128] width 107 height 6
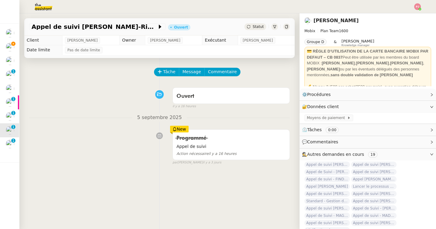
click at [260, 26] on span "Statut" at bounding box center [258, 27] width 11 height 4
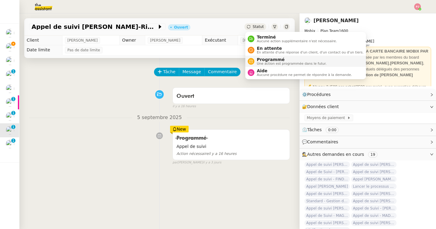
click at [267, 58] on span "Programmé" at bounding box center [292, 59] width 70 height 5
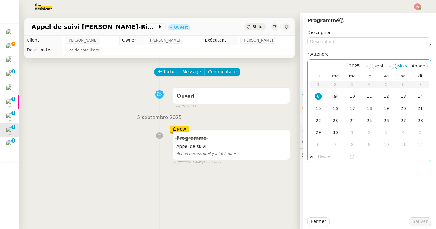
click at [337, 98] on div "9" at bounding box center [335, 96] width 7 height 7
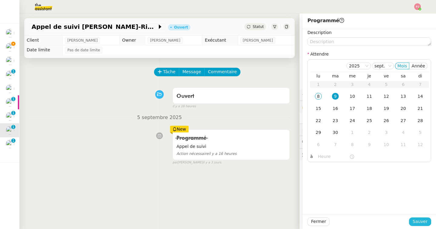
click at [416, 220] on span "Sauver" at bounding box center [420, 221] width 15 height 7
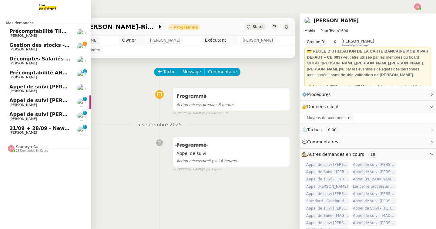
click at [17, 47] on span "Gestion des stocks - septembre 2025" at bounding box center [60, 45] width 102 height 6
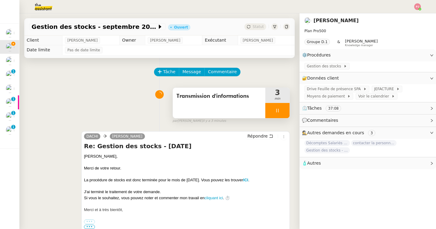
click at [275, 114] on div at bounding box center [278, 110] width 24 height 15
click at [285, 114] on button at bounding box center [284, 110] width 12 height 15
click at [259, 28] on span "Statut" at bounding box center [258, 27] width 11 height 4
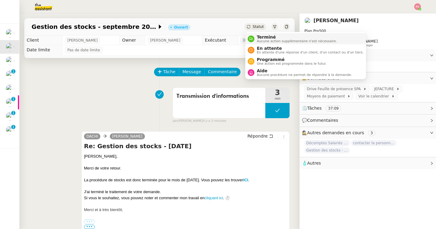
click at [262, 40] on span "Aucune action supplémentaire n'est nécessaire." at bounding box center [297, 40] width 80 height 3
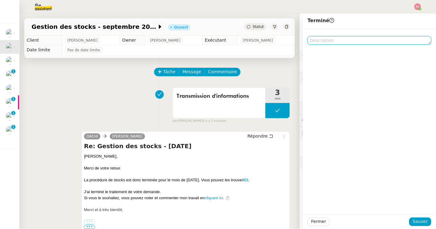
click at [331, 40] on textarea at bounding box center [370, 40] width 124 height 8
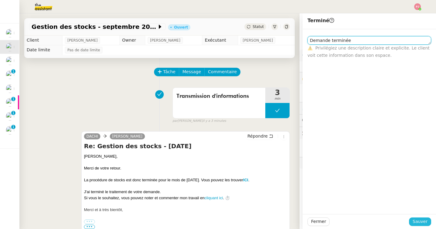
type textarea "Demande terminée"
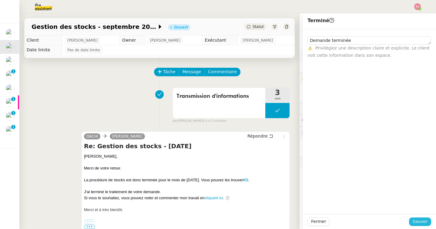
click at [421, 219] on span "Sauver" at bounding box center [420, 221] width 15 height 7
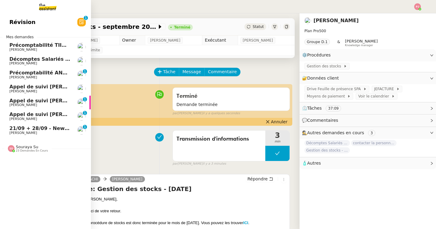
click at [51, 127] on span "21/09 + 28/09 - New flight request - [PERSON_NAME]" at bounding box center [81, 128] width 145 height 6
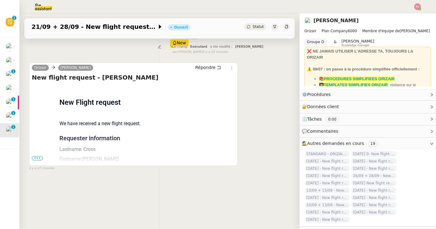
scroll to position [77, 0]
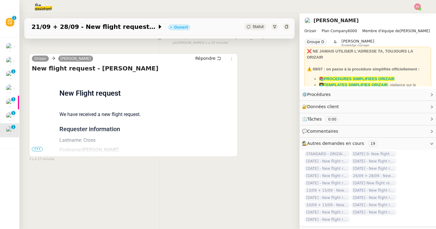
click at [34, 147] on span "•••" at bounding box center [37, 149] width 11 height 4
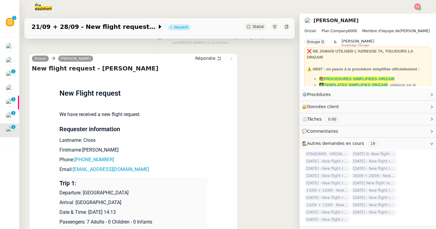
scroll to position [0, 0]
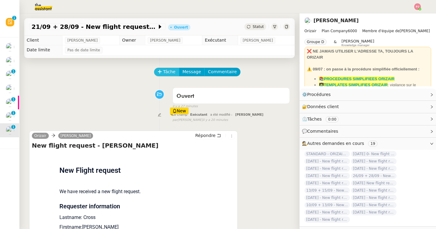
click at [164, 69] on span "Tâche" at bounding box center [169, 71] width 12 height 7
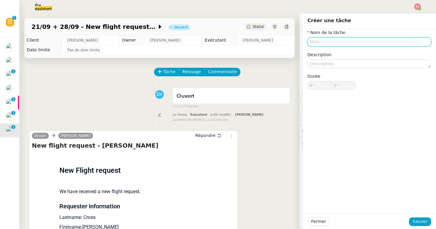
click at [329, 43] on input "text" at bounding box center [370, 41] width 124 height 9
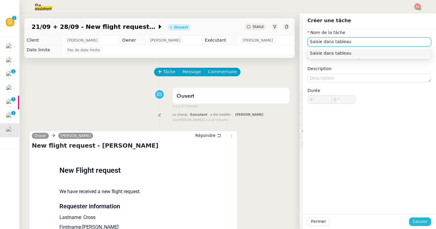
type input "Saisie dans tableau"
click at [418, 222] on span "Sauver" at bounding box center [420, 221] width 15 height 7
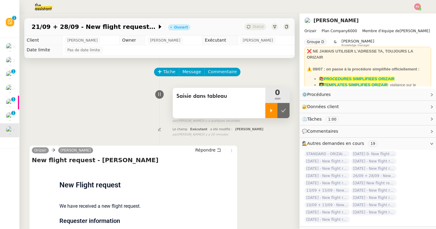
click at [274, 114] on div at bounding box center [272, 110] width 12 height 15
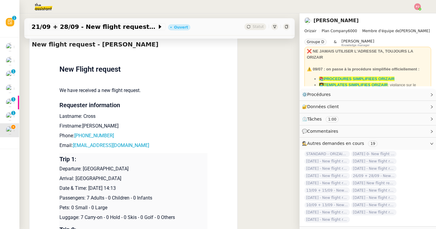
scroll to position [117, 0]
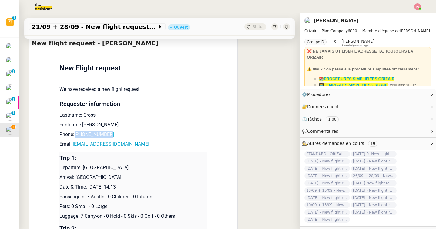
drag, startPoint x: 117, startPoint y: 135, endPoint x: 78, endPoint y: 133, distance: 38.6
click at [78, 133] on p "Phone: [PHONE_NUMBER]" at bounding box center [133, 134] width 148 height 7
copy link "447425878555"
drag, startPoint x: 131, startPoint y: 142, endPoint x: 73, endPoint y: 143, distance: 57.1
click at [73, 143] on p "Email: [EMAIL_ADDRESS][DOMAIN_NAME]" at bounding box center [133, 144] width 148 height 7
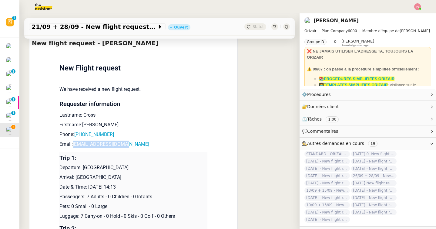
copy link "[EMAIL_ADDRESS][DOMAIN_NAME]"
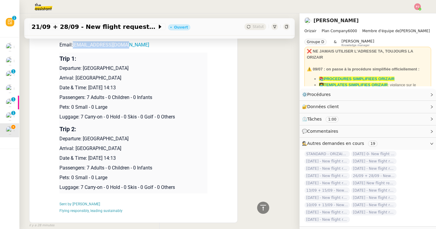
scroll to position [216, 0]
drag, startPoint x: 144, startPoint y: 68, endPoint x: 83, endPoint y: 66, distance: 60.7
click at [83, 66] on p "Departure: [GEOGRAPHIC_DATA]" at bounding box center [133, 67] width 148 height 7
copy p "[GEOGRAPHIC_DATA]"
drag, startPoint x: 117, startPoint y: 76, endPoint x: 76, endPoint y: 76, distance: 41.0
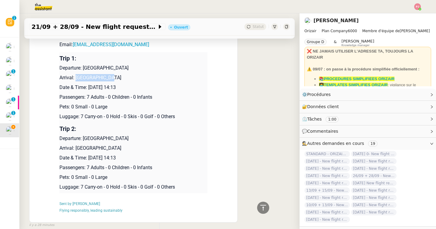
click at [76, 76] on p "Arrival: [GEOGRAPHIC_DATA]" at bounding box center [133, 77] width 148 height 7
copy p "[GEOGRAPHIC_DATA]"
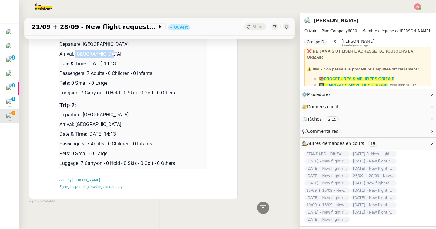
scroll to position [0, 0]
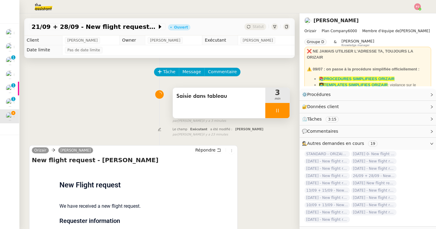
click at [279, 106] on div at bounding box center [278, 110] width 24 height 15
click at [284, 110] on icon at bounding box center [283, 110] width 5 height 5
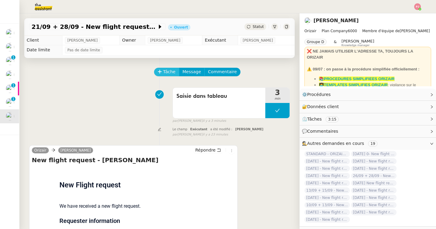
click at [164, 74] on span "Tâche" at bounding box center [169, 71] width 12 height 7
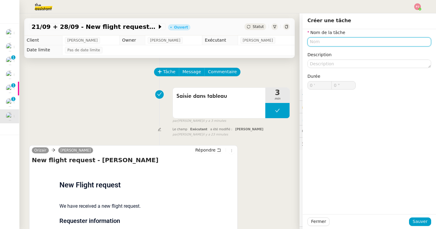
click at [346, 38] on input "text" at bounding box center [370, 41] width 124 height 9
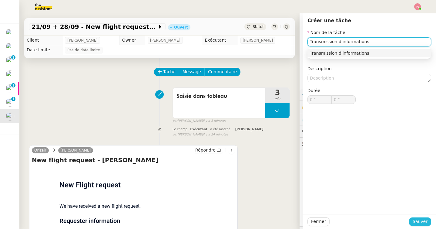
type input "Transmission d'informations"
click at [411, 223] on button "Sauver" at bounding box center [420, 221] width 22 height 8
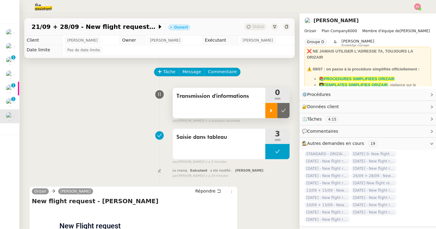
click at [268, 111] on div at bounding box center [272, 110] width 12 height 15
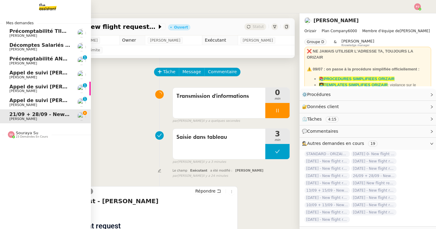
click at [15, 102] on span "Appel de suivi [PERSON_NAME] - IZI SAFETY" at bounding box center [69, 100] width 120 height 6
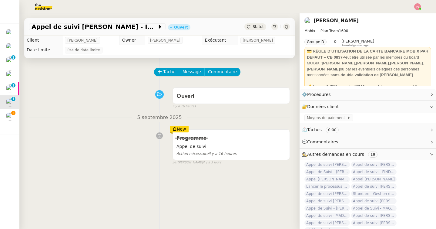
click at [261, 27] on span "Statut" at bounding box center [258, 27] width 11 height 4
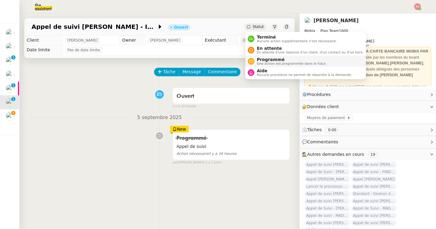
click at [273, 60] on span "Programmé" at bounding box center [292, 59] width 70 height 5
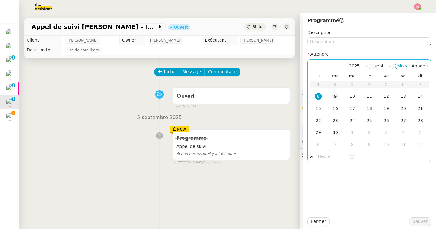
click at [335, 94] on div "9" at bounding box center [335, 96] width 7 height 7
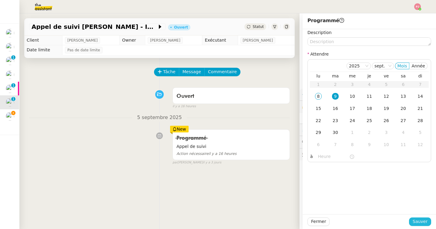
click at [420, 220] on span "Sauver" at bounding box center [420, 221] width 15 height 7
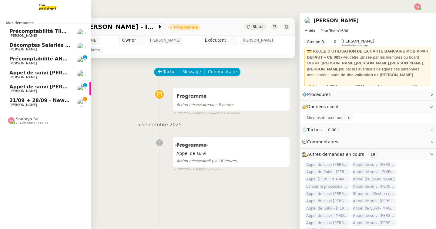
click at [21, 87] on span "Appel de suivi [PERSON_NAME] - TEAMRESA" at bounding box center [69, 87] width 120 height 6
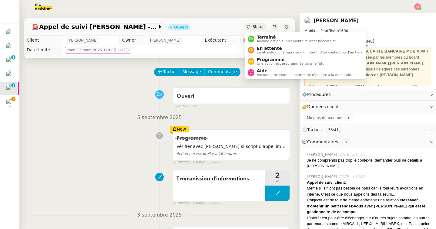
click at [259, 24] on div "Statut" at bounding box center [256, 26] width 22 height 7
click at [264, 60] on span "Programmé" at bounding box center [292, 59] width 70 height 5
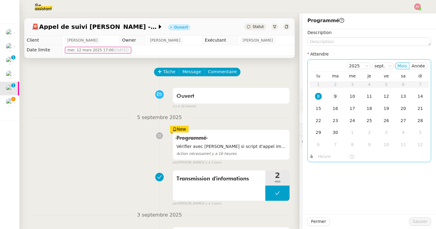
click at [336, 94] on div "9" at bounding box center [335, 96] width 7 height 7
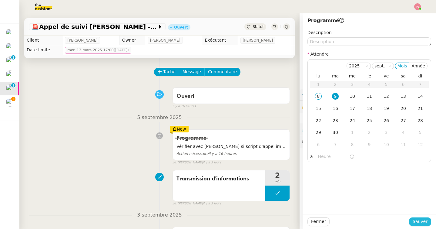
click at [419, 219] on span "Sauver" at bounding box center [420, 221] width 15 height 7
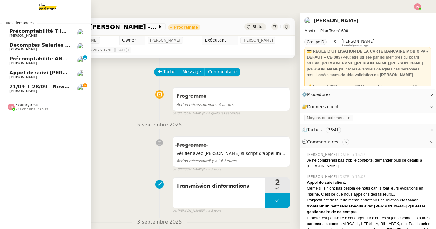
click at [47, 46] on span "Décomptes Salariés Mensuels - septembre 2025" at bounding box center [75, 45] width 132 height 6
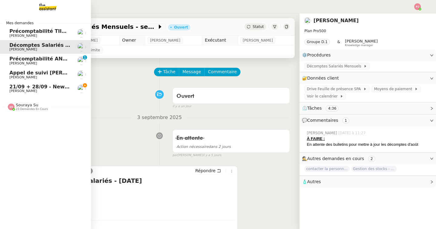
click at [43, 70] on span "Appel de suivi [PERSON_NAME] - WE INVEST" at bounding box center [69, 73] width 121 height 6
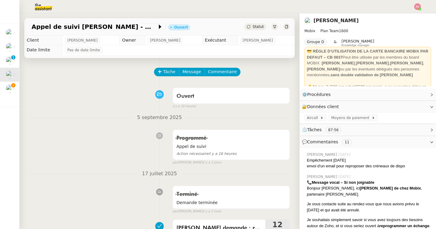
click at [253, 22] on div "Appel de suivi [PERSON_NAME] - WE INVEST Ouvert Statut" at bounding box center [159, 26] width 271 height 17
click at [259, 26] on span "Statut" at bounding box center [258, 27] width 11 height 4
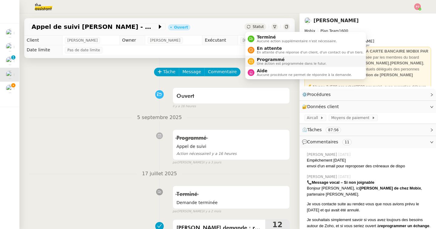
click at [267, 63] on span "Une action est programmée dans le futur." at bounding box center [292, 63] width 70 height 3
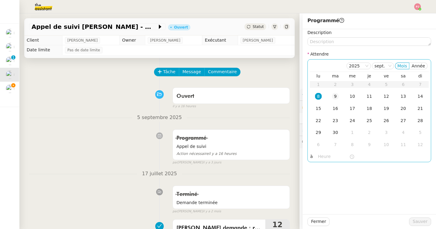
click at [333, 96] on div "9" at bounding box center [335, 96] width 7 height 7
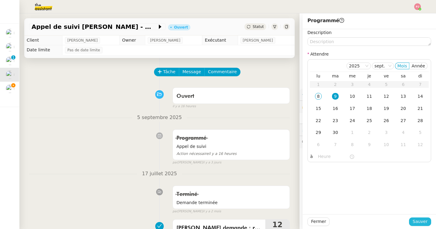
click at [414, 221] on span "Sauver" at bounding box center [420, 221] width 15 height 7
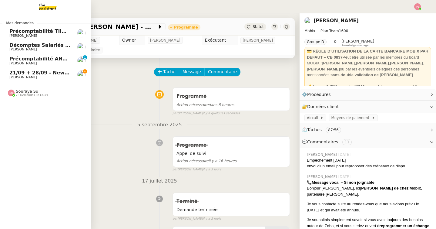
click at [15, 78] on span "[PERSON_NAME]" at bounding box center [23, 77] width 28 height 4
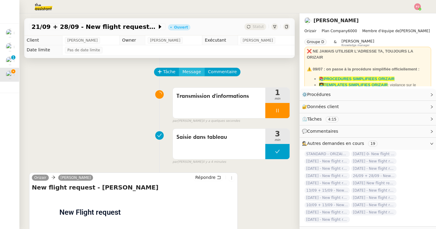
click at [194, 72] on span "Message" at bounding box center [192, 71] width 19 height 7
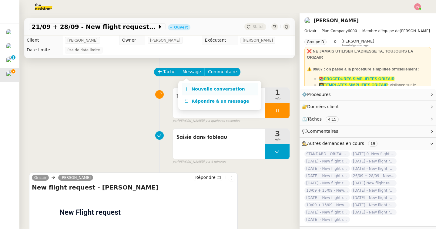
click at [221, 90] on span "Nouvelle conversation" at bounding box center [218, 88] width 53 height 5
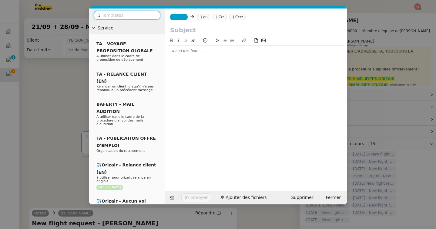
click at [147, 14] on input "text" at bounding box center [129, 15] width 55 height 7
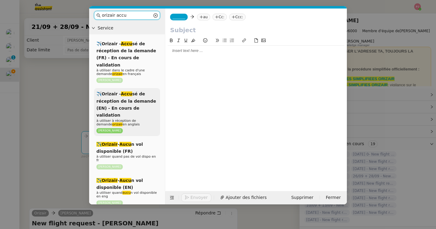
type input "orizair accu"
click at [119, 102] on span "✈️Orizair - Accu sé de réception de la demande (EN) - En cours de validation" at bounding box center [127, 104] width 60 height 26
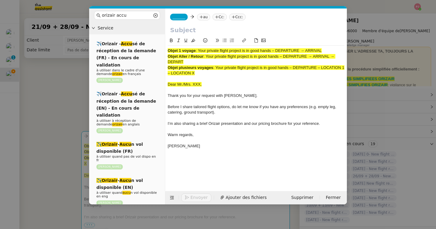
click at [208, 59] on div "Objet Aller / Retour : Your private flight project is in good hands – DEPARTURE…" at bounding box center [256, 59] width 177 height 11
copy span "Your private flight project is in good hands – DEPARTURE → ARRIVAL → DEPART"
click at [196, 28] on input "text" at bounding box center [256, 29] width 172 height 9
paste input "Your private flight project is in good hands – DEPARTURE → ARRIVAL → DEPART"
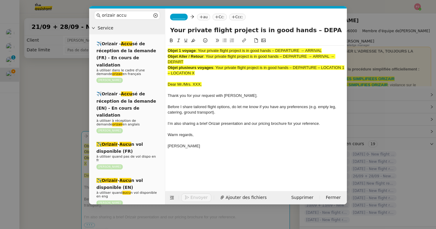
scroll to position [0, 56]
type input "Your private flight project is in good hands – DEPARTURE → ARRIVAL → DEPART"
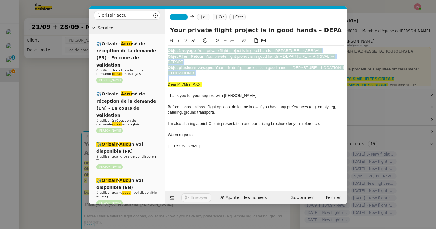
drag, startPoint x: 168, startPoint y: 82, endPoint x: 169, endPoint y: 42, distance: 40.7
click at [169, 42] on div "Objet 1 voyage : Your private flight project is in good hands – DEPARTURE → ARR…" at bounding box center [256, 97] width 177 height 120
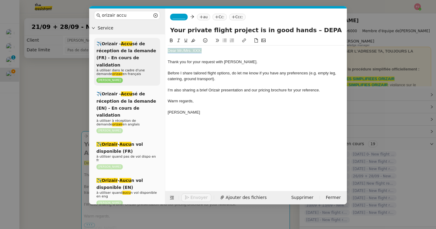
drag, startPoint x: 213, startPoint y: 52, endPoint x: 120, endPoint y: 49, distance: 92.9
click at [120, 49] on nz-layout "orizair accu Service ✈️Orizair - Accu sé de réception de la demande (FR) - En c…" at bounding box center [218, 106] width 258 height 196
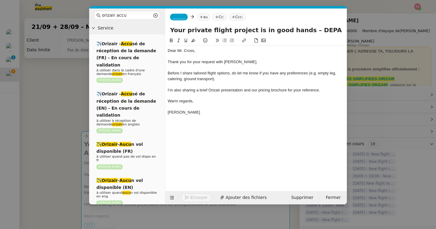
click at [58, 112] on nz-modal-container "orizair accu Service ✈️Orizair - Accu sé de réception de la demande (FR) - En c…" at bounding box center [218, 114] width 436 height 229
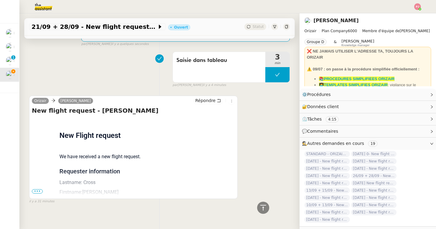
scroll to position [204, 0]
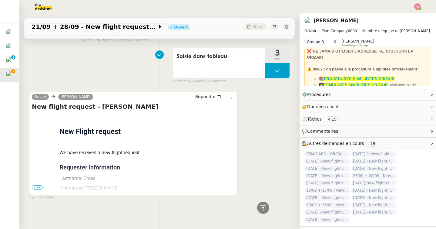
click at [38, 187] on span "•••" at bounding box center [37, 187] width 11 height 4
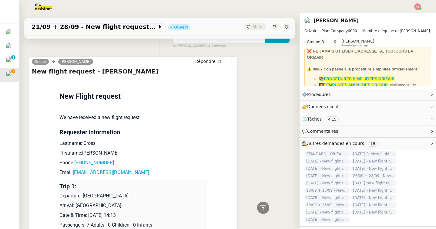
scroll to position [252, 0]
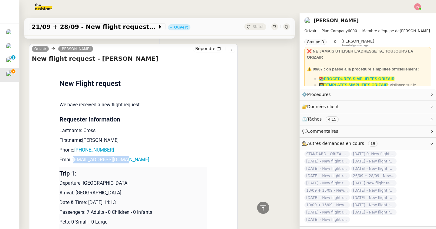
drag, startPoint x: 134, startPoint y: 161, endPoint x: 73, endPoint y: 161, distance: 60.7
click at [73, 161] on p "Email: [EMAIL_ADDRESS][DOMAIN_NAME]" at bounding box center [133, 159] width 148 height 7
copy p "[EMAIL_ADDRESS][DOMAIN_NAME]"
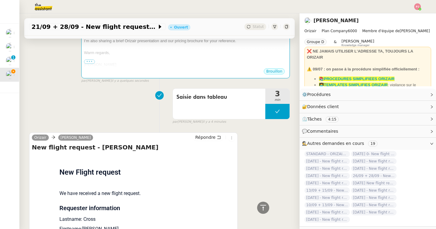
scroll to position [0, 0]
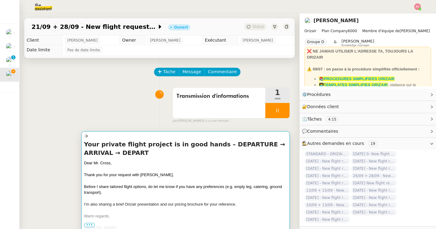
click at [163, 159] on div "Your private flight project is in good hands – DEPARTURE → ARRIVAL → DEPART Dea…" at bounding box center [185, 185] width 203 height 91
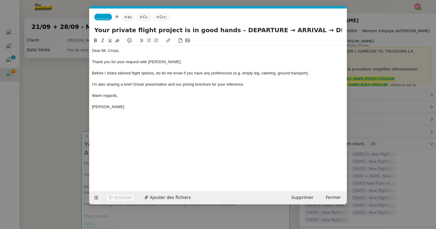
scroll to position [0, 36]
click at [99, 17] on span "_______" at bounding box center [103, 17] width 13 height 4
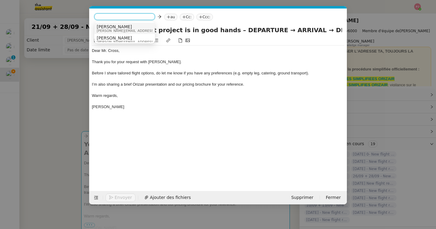
click at [113, 26] on span "[PERSON_NAME]" at bounding box center [140, 26] width 86 height 5
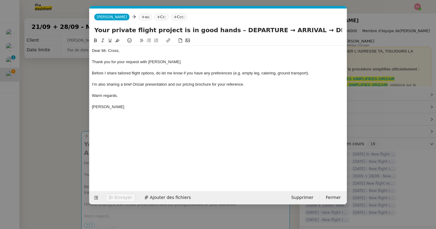
click at [141, 18] on icon at bounding box center [143, 17] width 4 height 4
paste input "[EMAIL_ADDRESS][DOMAIN_NAME]"
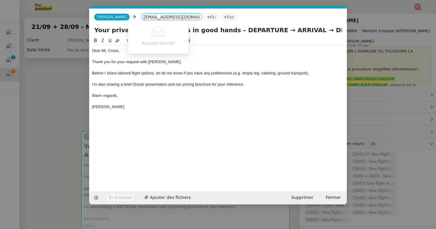
click at [144, 18] on input "[EMAIL_ADDRESS][DOMAIN_NAME]" at bounding box center [172, 17] width 56 height 6
type input "[EMAIL_ADDRESS][DOMAIN_NAME]"
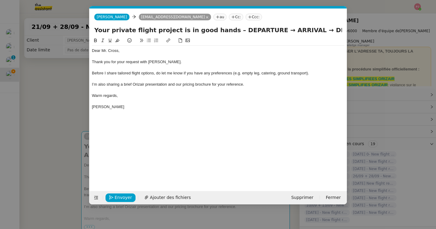
click at [249, 17] on icon at bounding box center [250, 17] width 3 height 0
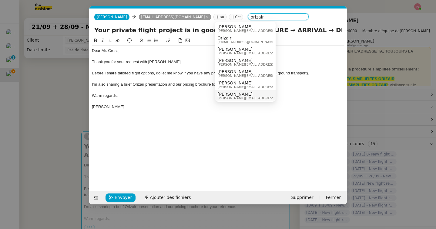
type input "orizair"
click at [234, 92] on span "[PERSON_NAME]" at bounding box center [261, 94] width 86 height 5
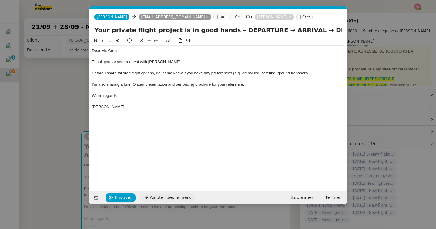
click at [155, 193] on button "Ajouter des fichiers" at bounding box center [168, 197] width 54 height 8
drag, startPoint x: 299, startPoint y: 32, endPoint x: 346, endPoint y: 32, distance: 47.0
click at [346, 32] on div "Your private flight project is in good hands – DEPARTURE → ARRIVAL → DEPART" at bounding box center [219, 31] width 258 height 12
paste input "[GEOGRAPHIC_DATA]"
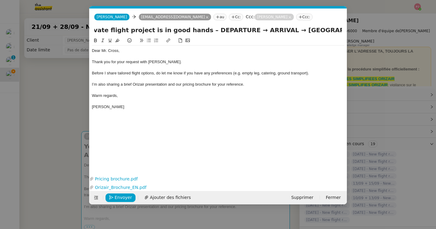
drag, startPoint x: 193, startPoint y: 31, endPoint x: 226, endPoint y: 31, distance: 33.1
click at [226, 31] on input "Your private flight project is in good hands – DEPARTURE → ARRIVAL → [GEOGRAPHI…" at bounding box center [218, 29] width 248 height 9
paste input "[GEOGRAPHIC_DATA]"
drag, startPoint x: 301, startPoint y: 31, endPoint x: 326, endPoint y: 31, distance: 24.6
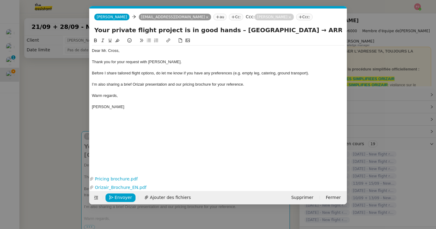
click at [326, 31] on input "Your private flight project is in good hands – [GEOGRAPHIC_DATA] → ARRIVAL → [G…" at bounding box center [218, 29] width 248 height 9
paste input "[GEOGRAPHIC_DATA]"
type input "Your private flight project is in good hands – [GEOGRAPHIC_DATA] → [GEOGRAPHIC_…"
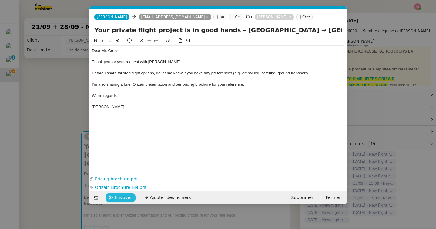
click at [124, 198] on span "Envoyer" at bounding box center [123, 197] width 17 height 7
click at [124, 198] on span "Confirmer l'envoi" at bounding box center [133, 197] width 36 height 7
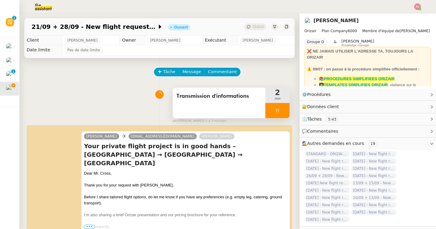
click at [277, 110] on icon at bounding box center [277, 111] width 2 height 4
click at [283, 110] on icon at bounding box center [283, 110] width 5 height 5
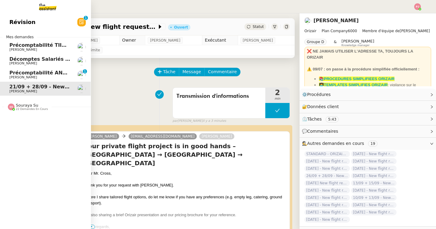
click at [20, 103] on span "Souraya Su" at bounding box center [27, 105] width 22 height 5
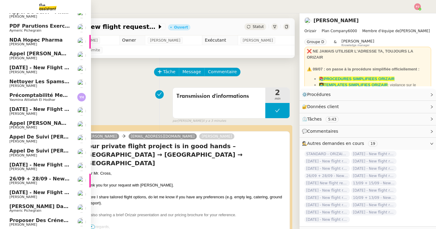
scroll to position [0, 0]
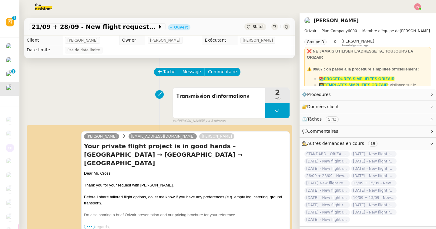
click at [134, 70] on div "Tâche Message Commentaire" at bounding box center [159, 75] width 261 height 15
